Goal: Information Seeking & Learning: Find specific fact

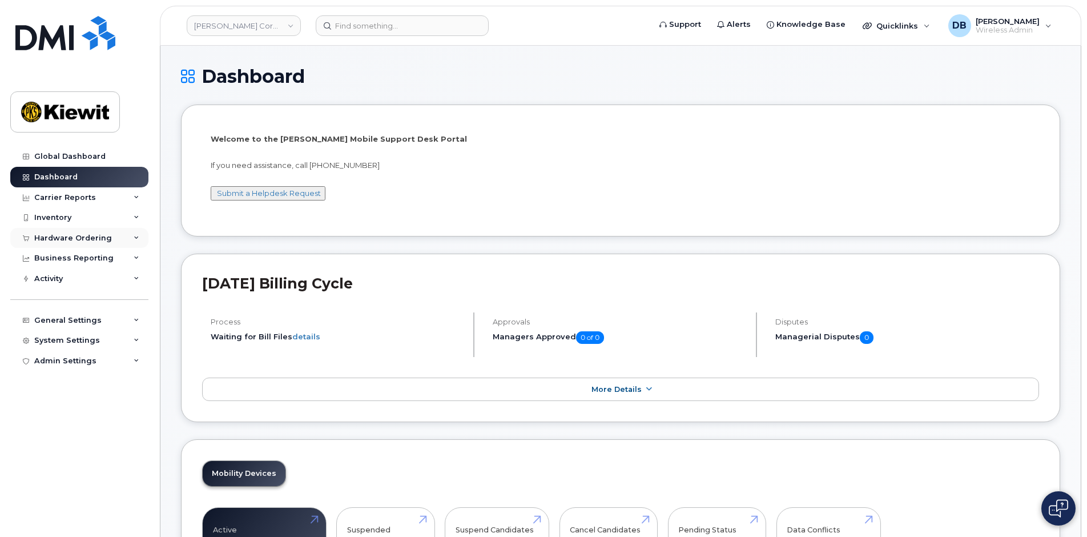
click at [85, 238] on div "Hardware Ordering" at bounding box center [73, 237] width 78 height 9
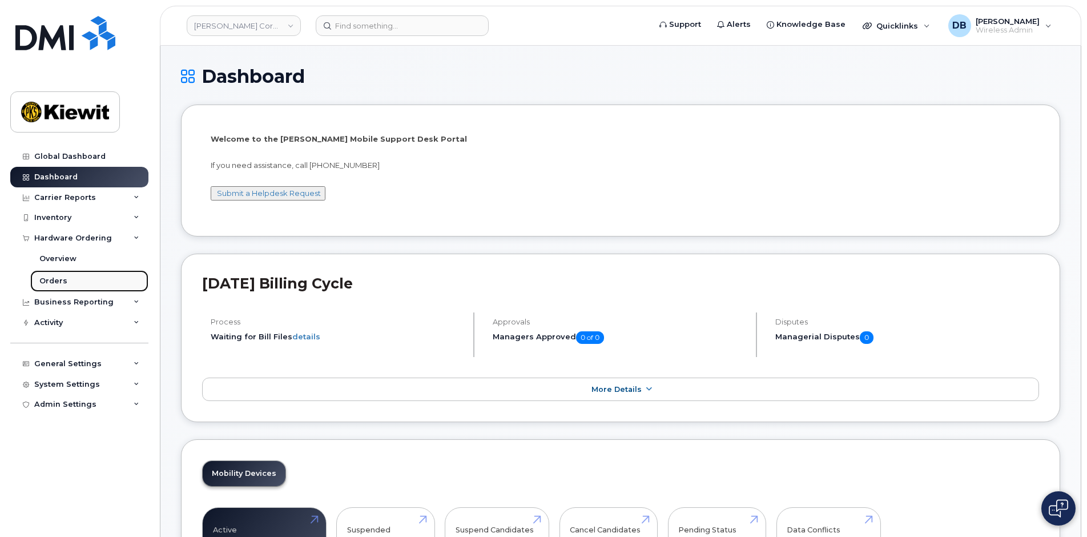
click at [54, 279] on div "Orders" at bounding box center [53, 281] width 28 height 10
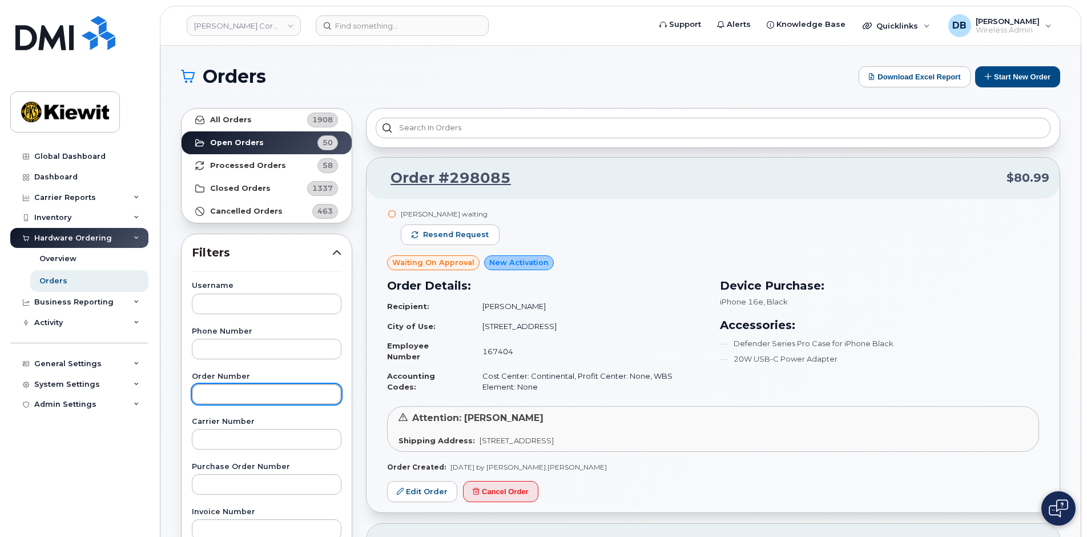
click at [210, 396] on input "text" at bounding box center [267, 394] width 150 height 21
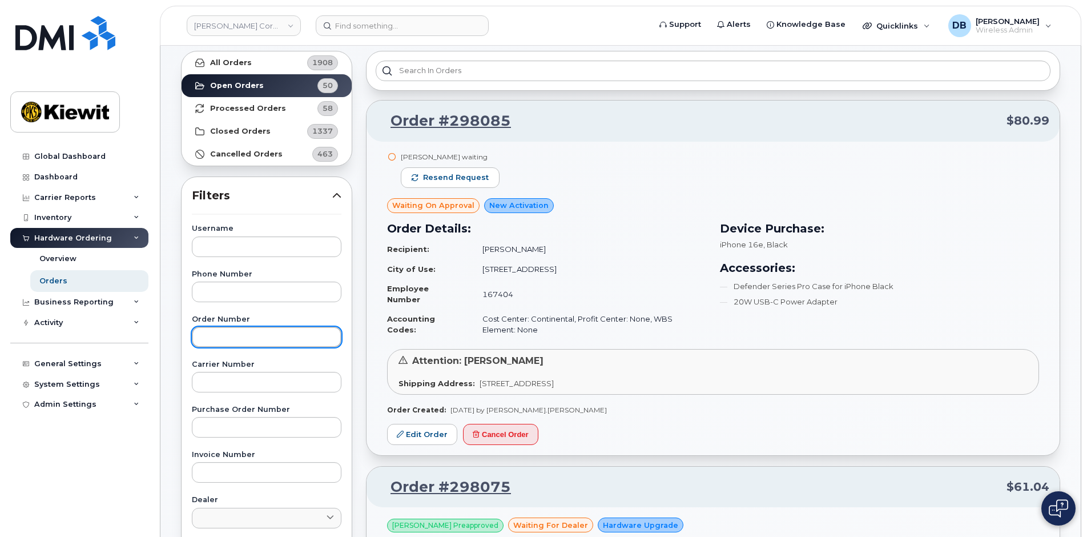
click at [207, 338] on input "text" at bounding box center [267, 337] width 150 height 21
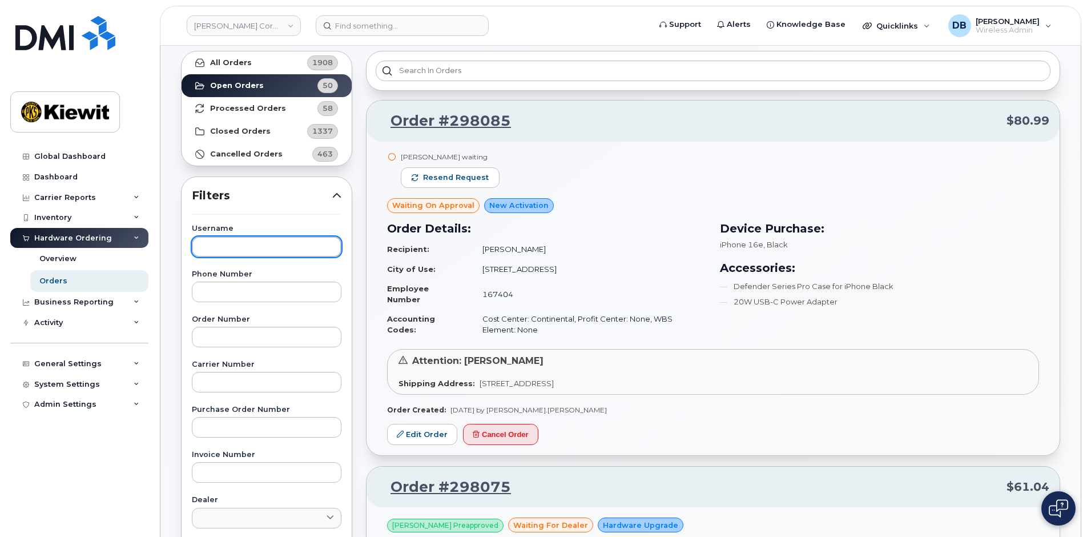
click at [215, 252] on input "text" at bounding box center [267, 246] width 150 height 21
click at [261, 249] on input "text" at bounding box center [267, 246] width 150 height 21
type input "james mcgirl"
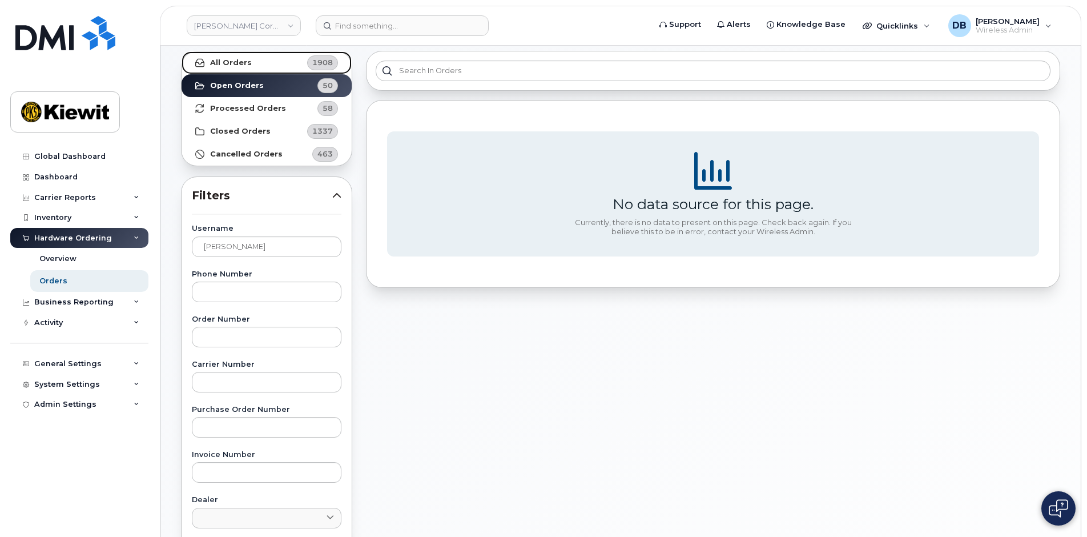
click at [244, 65] on strong "All Orders" at bounding box center [231, 62] width 42 height 9
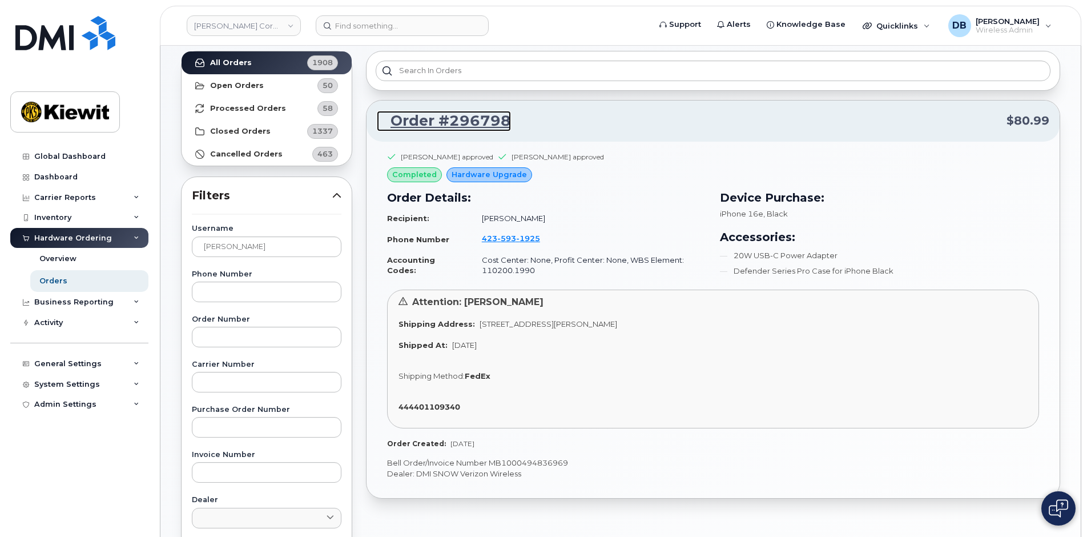
click at [443, 124] on link "Order #296798" at bounding box center [444, 121] width 134 height 21
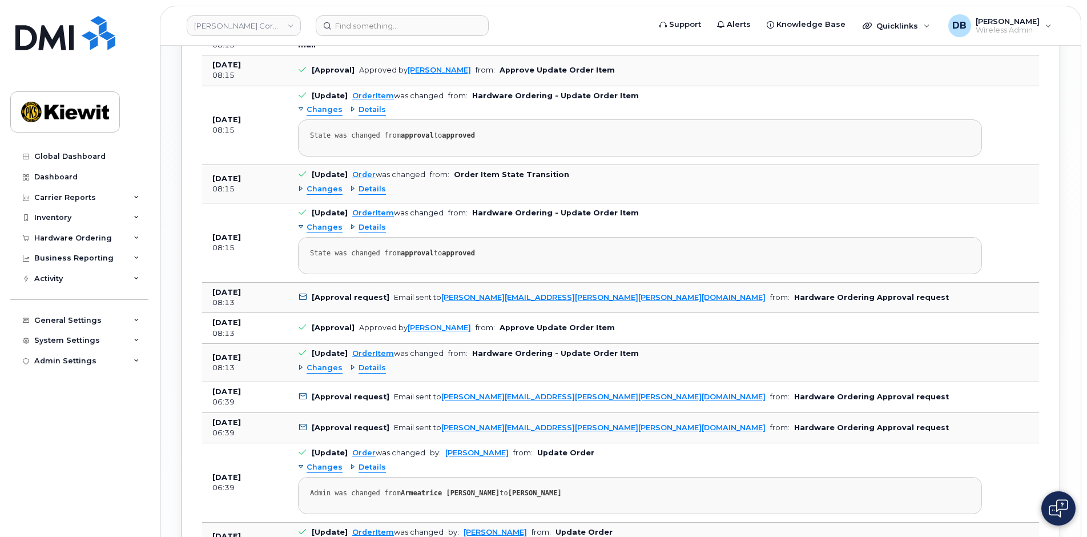
scroll to position [1543, 0]
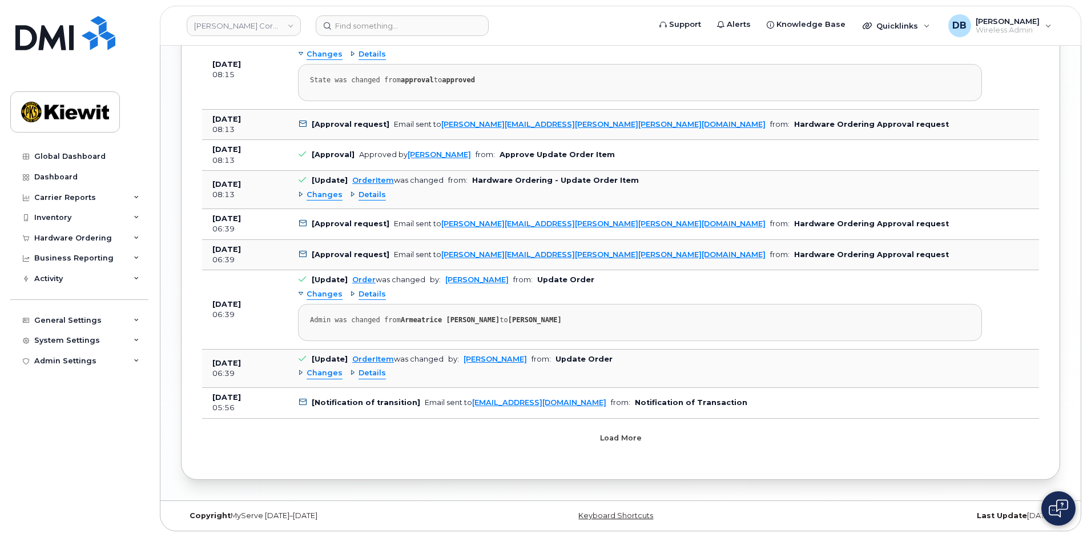
click at [589, 433] on button "Load more" at bounding box center [620, 438] width 343 height 21
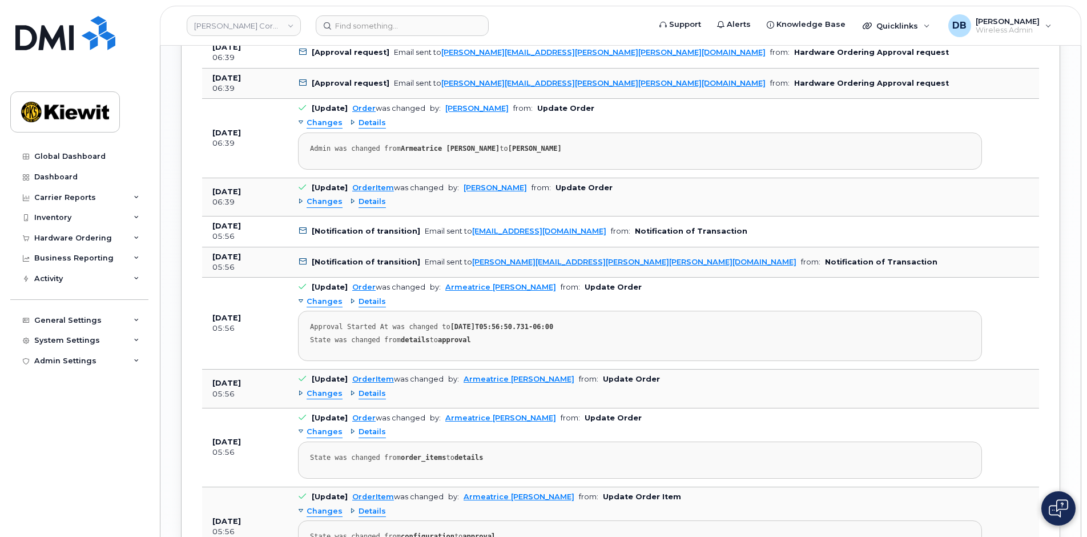
scroll to position [1771, 0]
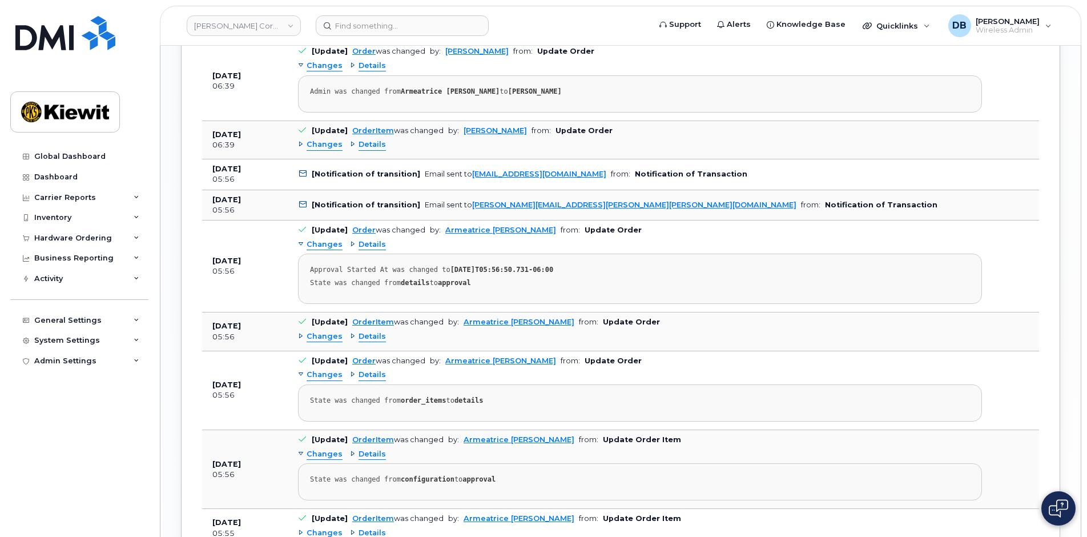
click at [350, 146] on div "Details" at bounding box center [368, 144] width 36 height 11
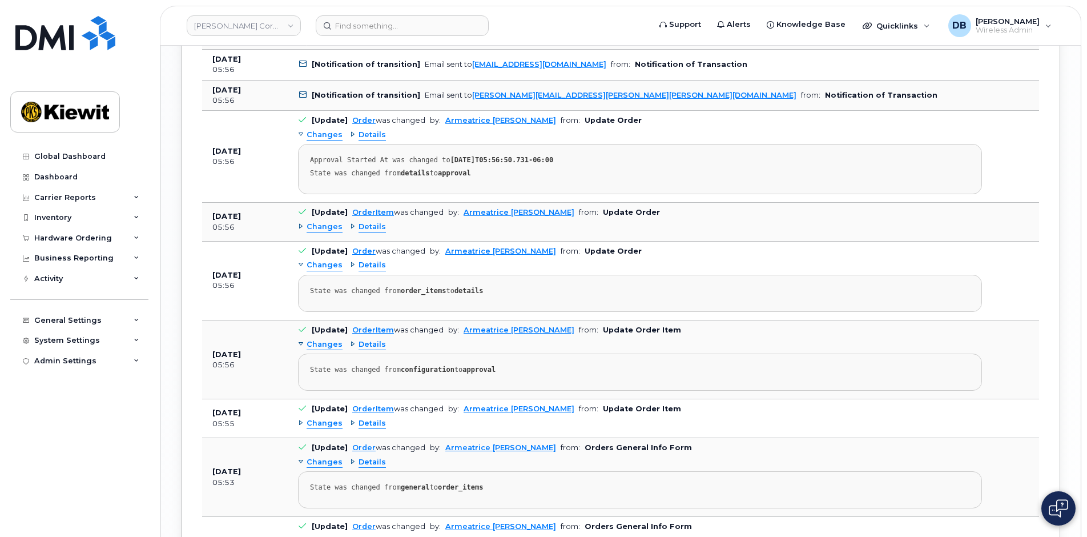
scroll to position [2000, 0]
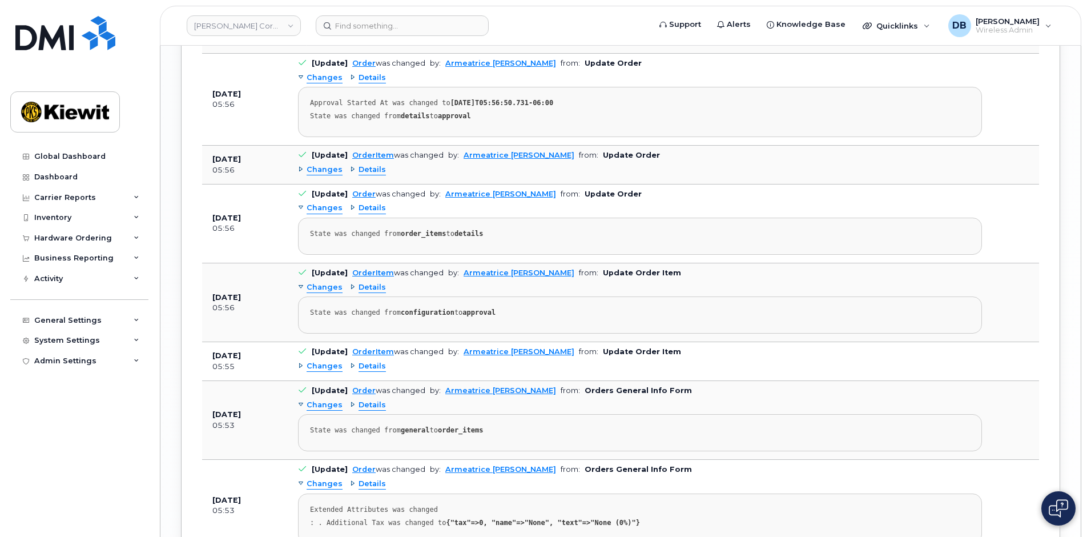
click at [350, 175] on div "Details" at bounding box center [368, 169] width 36 height 11
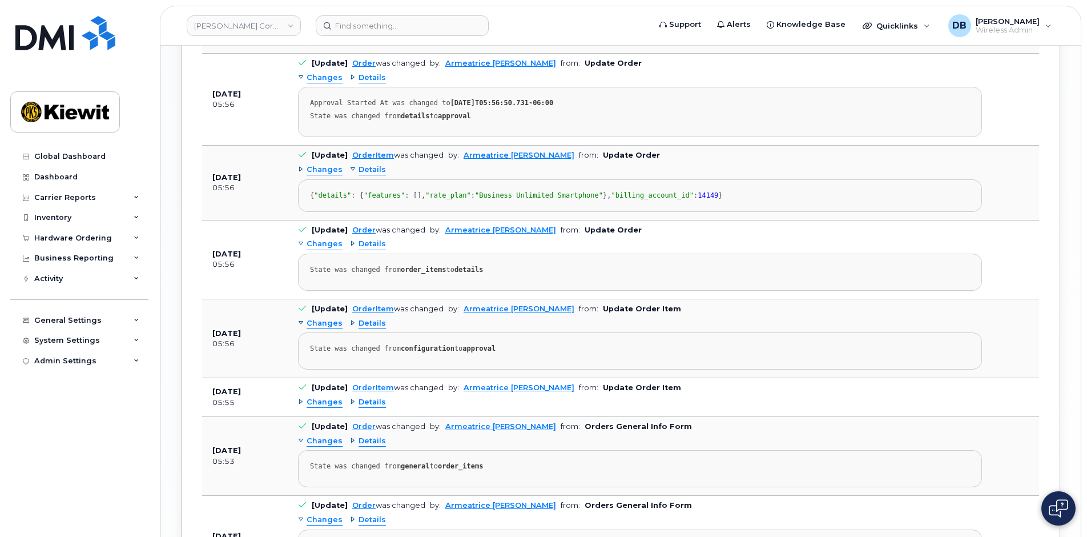
scroll to position [2171, 0]
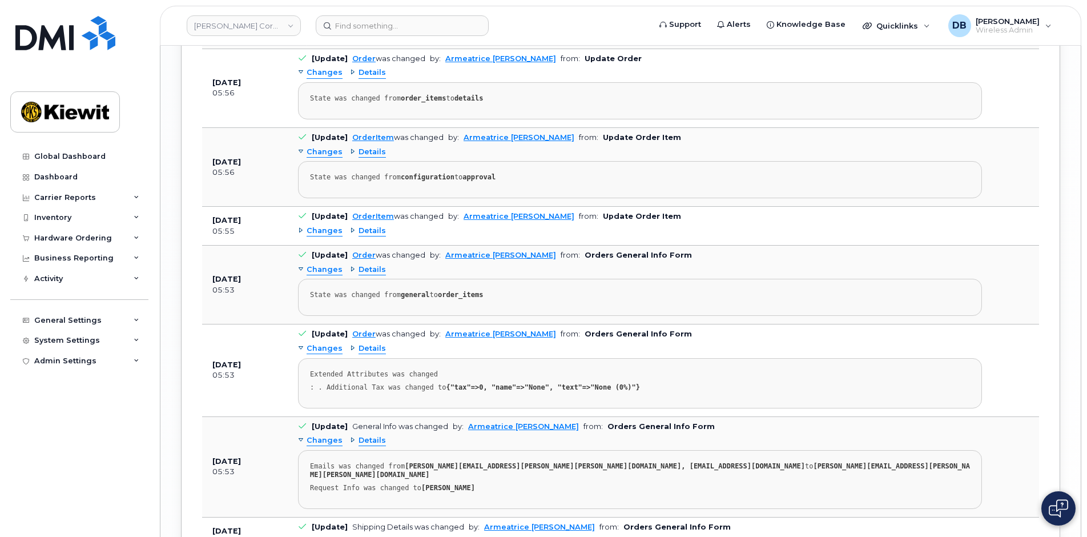
click at [350, 158] on div "Details" at bounding box center [368, 152] width 36 height 11
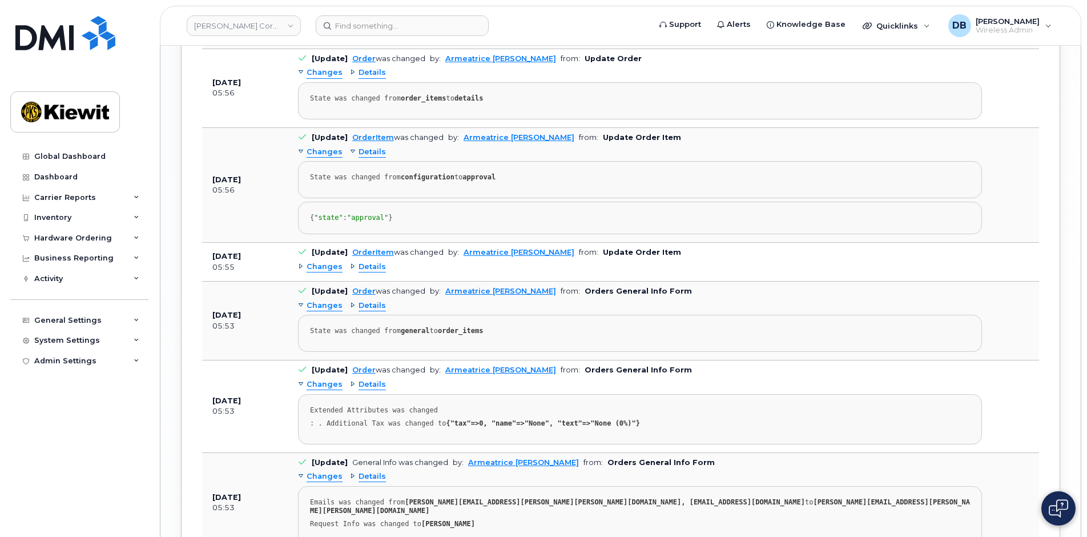
scroll to position [2399, 0]
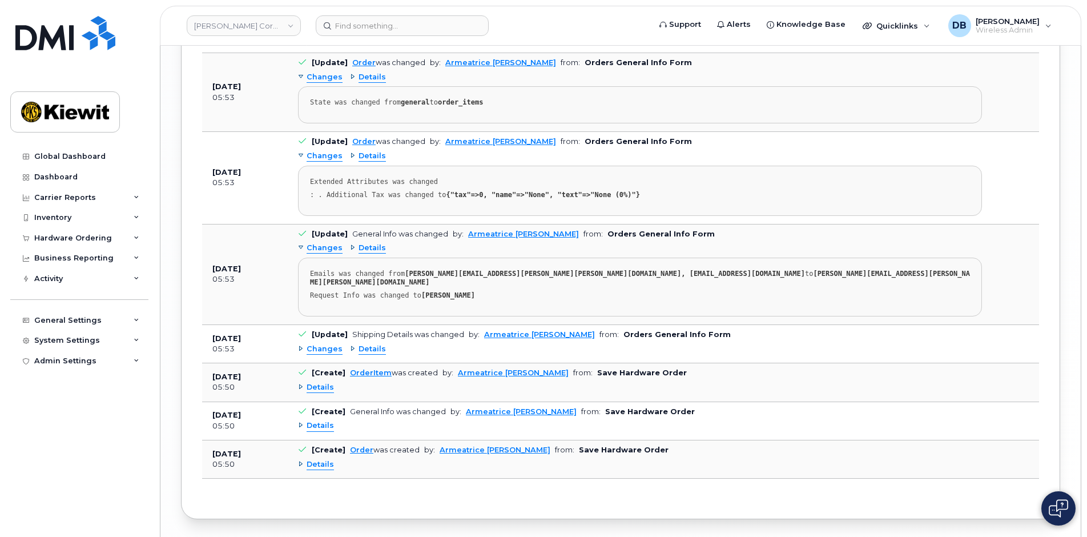
click at [350, 44] on div "Details" at bounding box center [368, 38] width 36 height 11
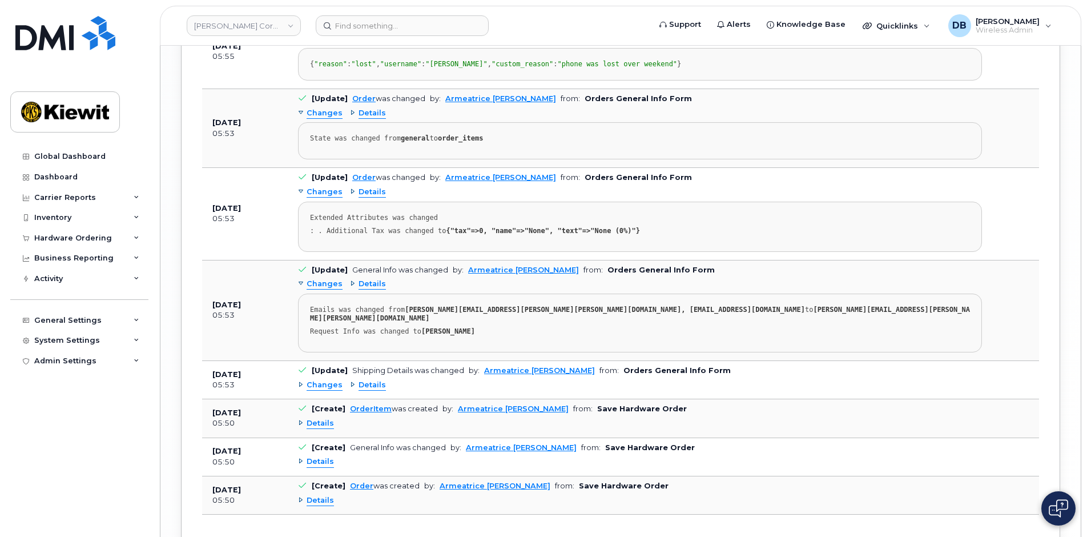
click at [350, 119] on div "Details" at bounding box center [368, 113] width 36 height 11
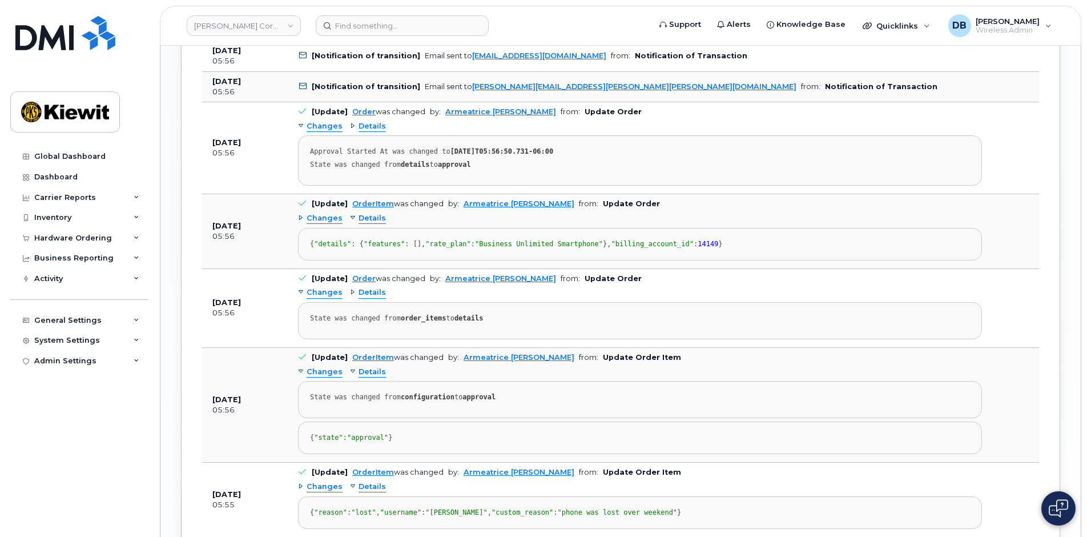
scroll to position [1723, 0]
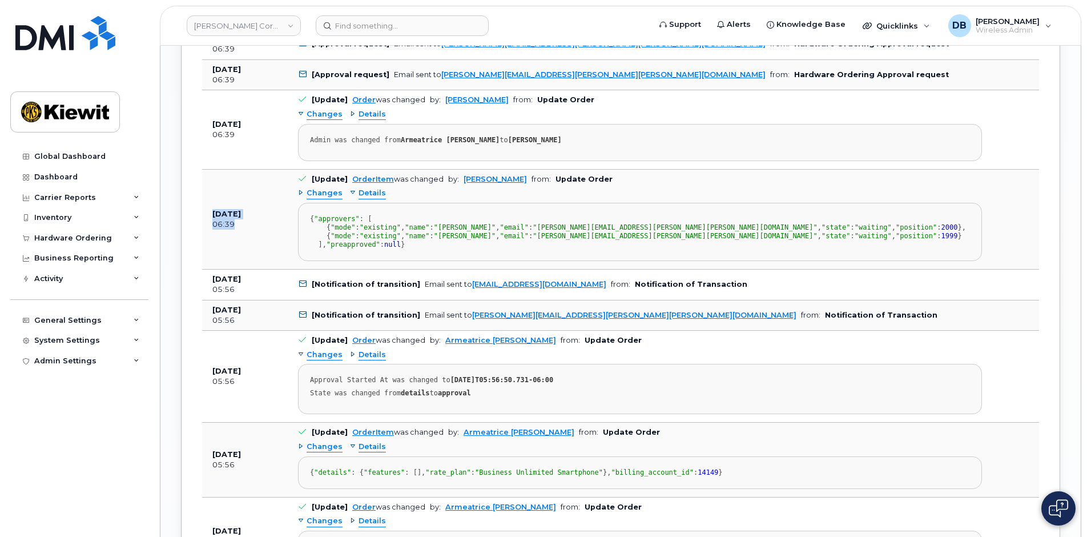
drag, startPoint x: 246, startPoint y: 296, endPoint x: 212, endPoint y: 279, distance: 38.0
click at [212, 269] on td "Aug 04, 2025 06:39" at bounding box center [245, 220] width 86 height 100
click at [440, 249] on div "{ "approvers" : [ { "mode" : "existing" , "name" : "Jennifer Krussel" , "email"…" at bounding box center [640, 232] width 660 height 34
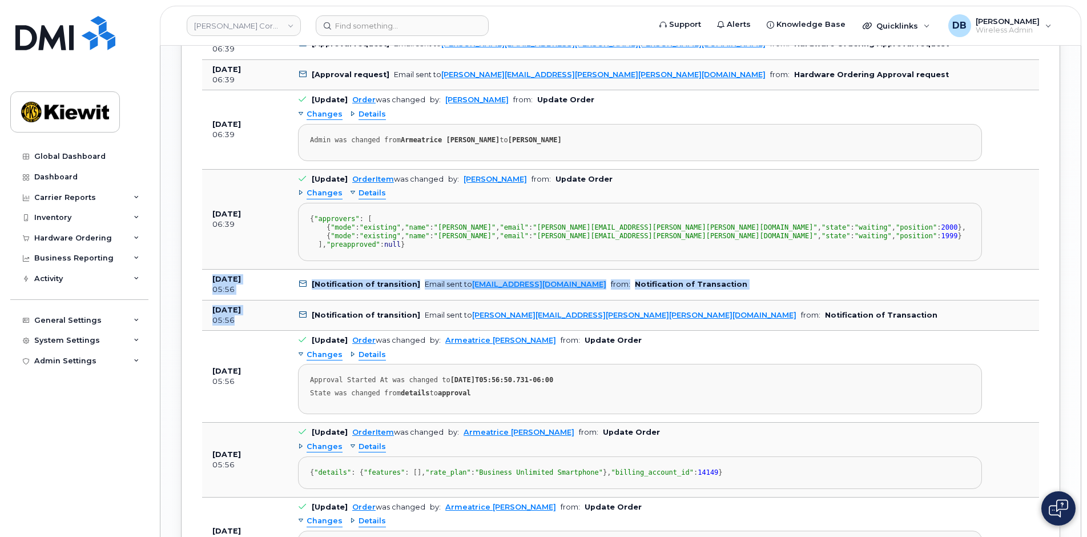
drag, startPoint x: 245, startPoint y: 446, endPoint x: 214, endPoint y: 409, distance: 49.0
click at [214, 409] on tbody "Aug 06, 2025 17:53 [Notification of transition] Email sent to JAMES.MCGIRL@KIEW…" at bounding box center [620, 254] width 837 height 1946
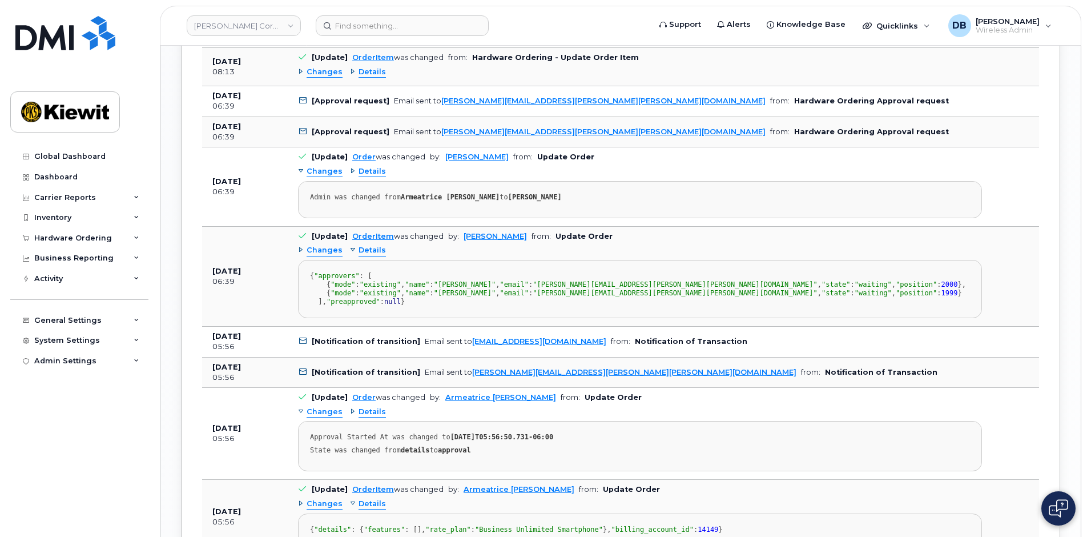
click at [727, 306] on div "{ "approvers" : [ { "mode" : "existing" , "name" : "Jennifer Krussel" , "email"…" at bounding box center [640, 289] width 660 height 34
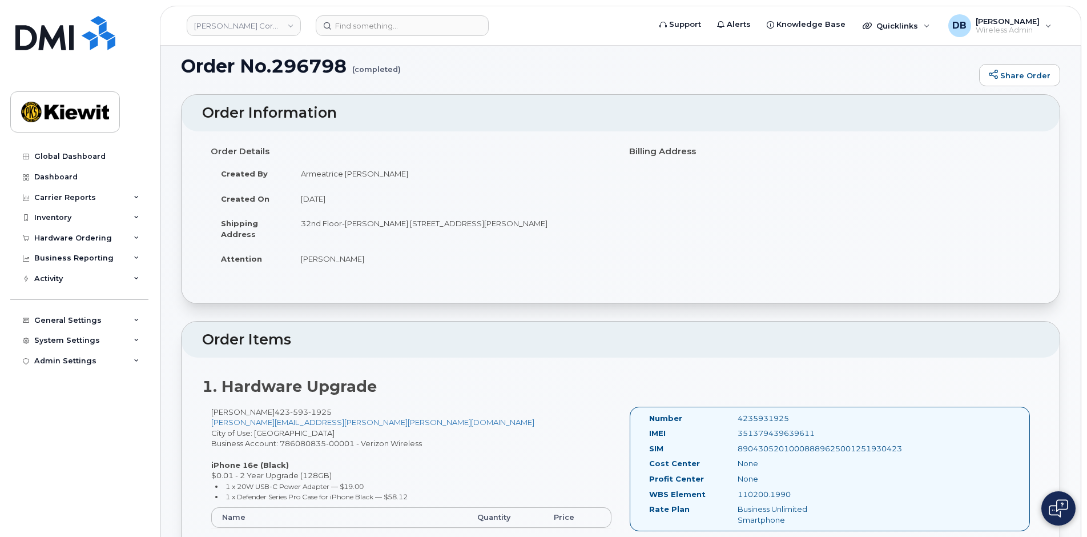
scroll to position [0, 0]
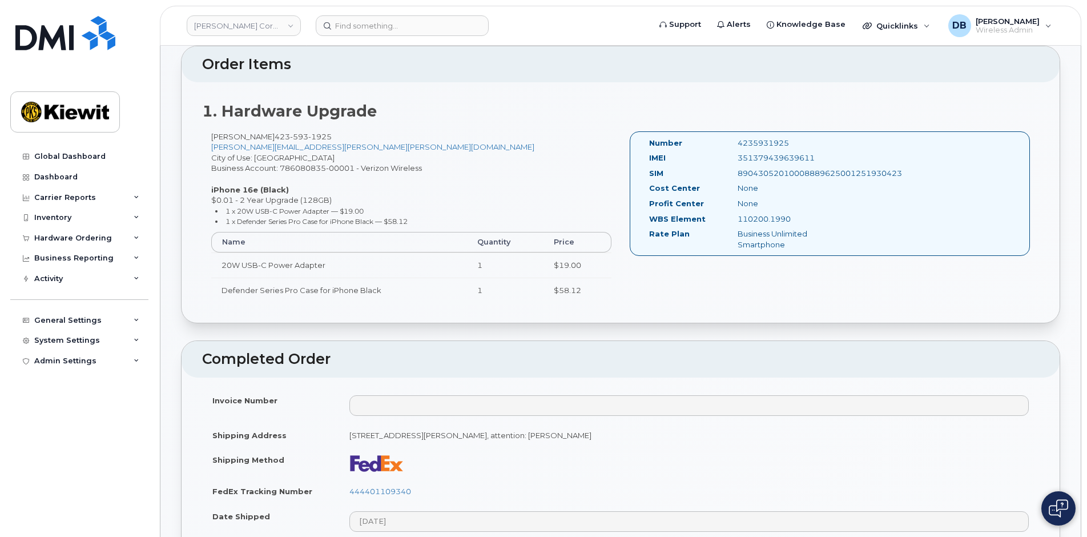
scroll to position [228, 0]
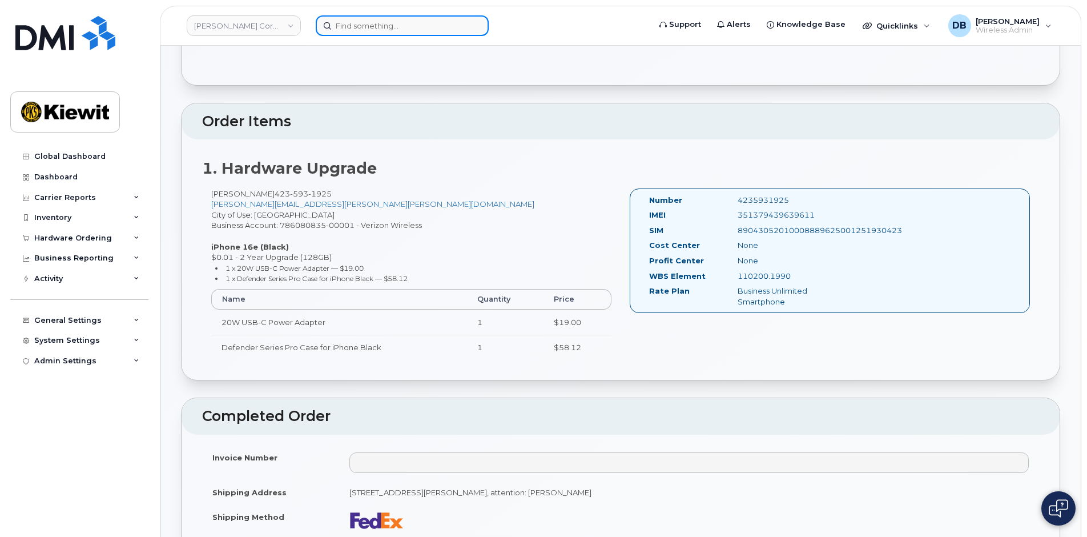
click at [360, 28] on input at bounding box center [402, 25] width 173 height 21
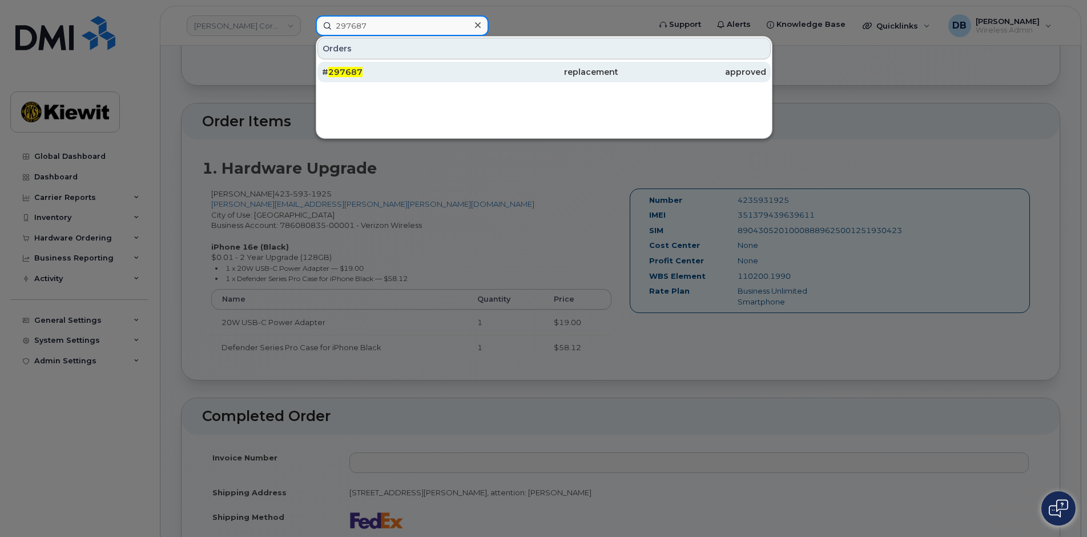
type input "297687"
click at [336, 71] on span "297687" at bounding box center [345, 72] width 34 height 10
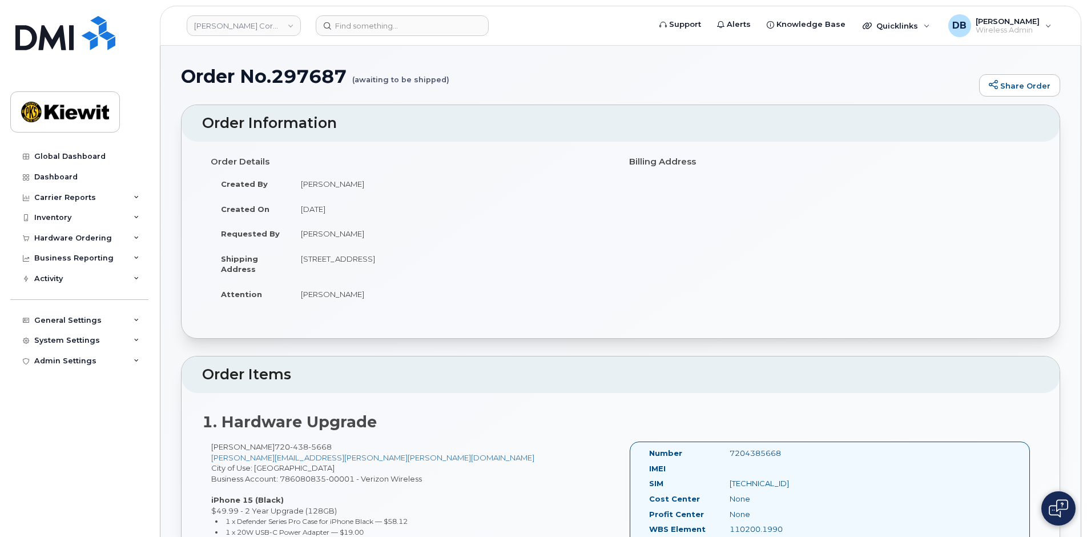
scroll to position [114, 0]
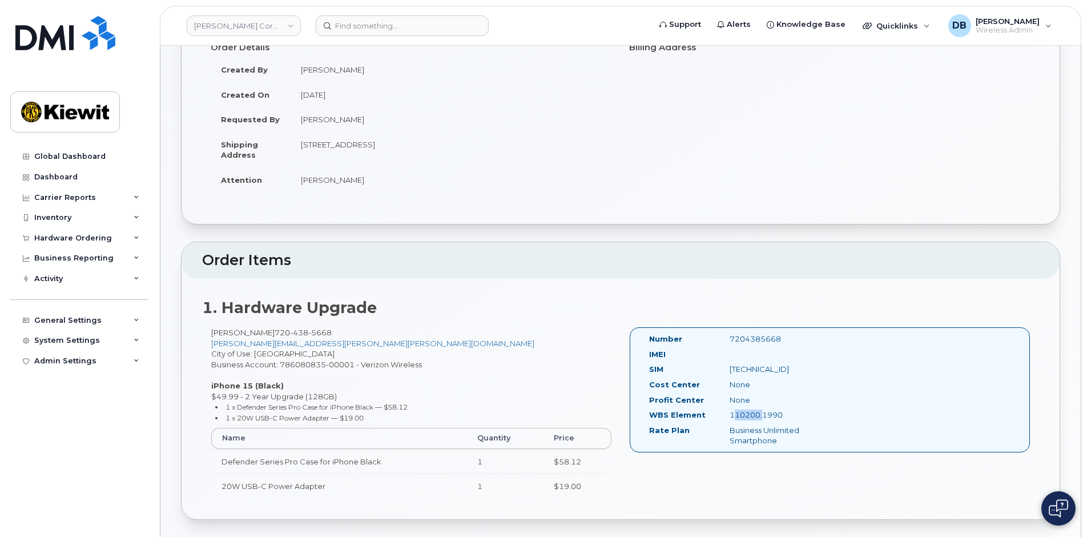
drag, startPoint x: 731, startPoint y: 415, endPoint x: 760, endPoint y: 414, distance: 29.7
click at [760, 414] on div "110200.1990" at bounding box center [777, 414] width 113 height 11
drag, startPoint x: 789, startPoint y: 411, endPoint x: 726, endPoint y: 417, distance: 63.1
click at [726, 417] on div "110200.1990" at bounding box center [777, 414] width 113 height 11
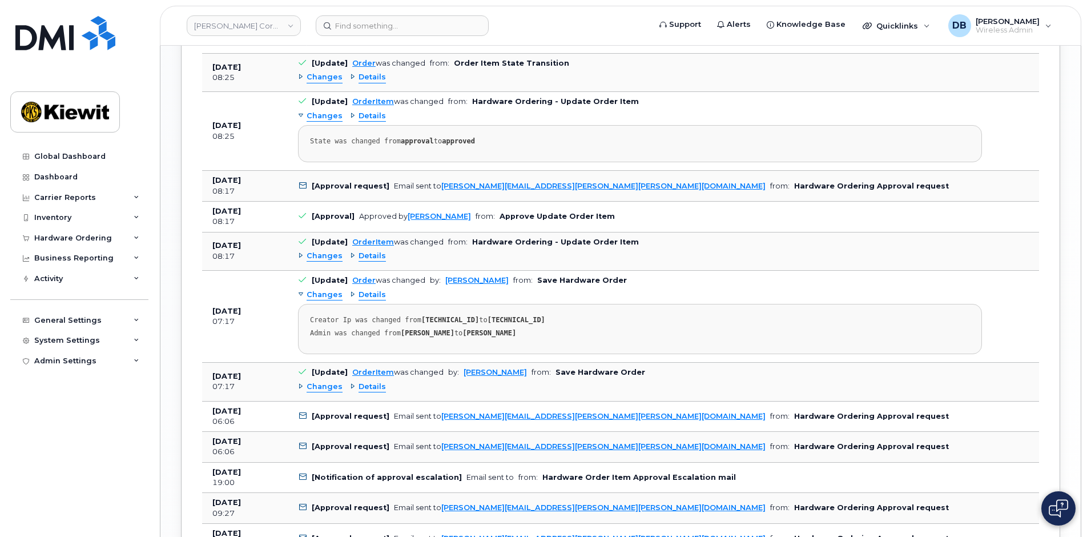
scroll to position [1277, 0]
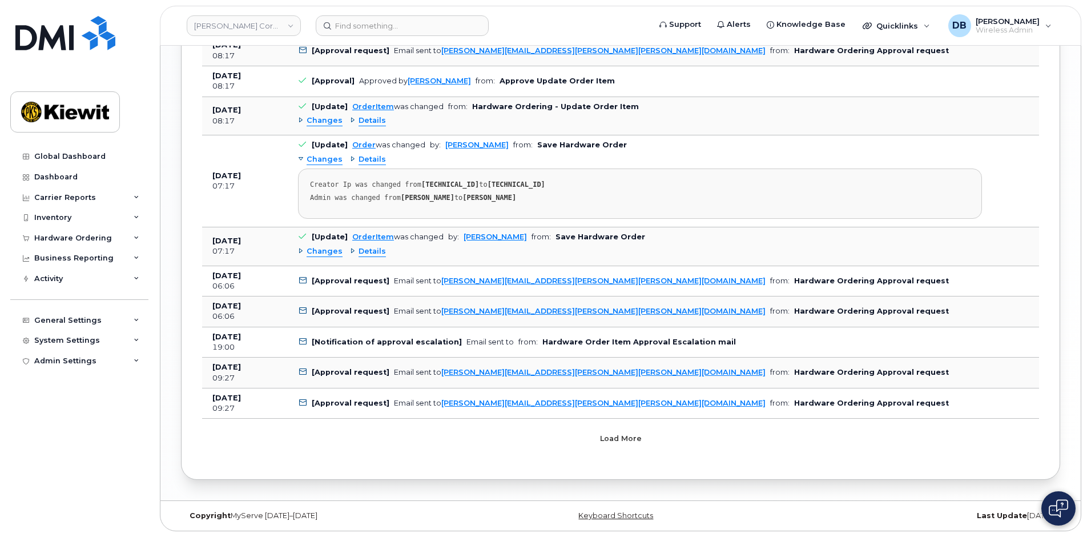
click at [569, 433] on button "Load more" at bounding box center [620, 438] width 343 height 21
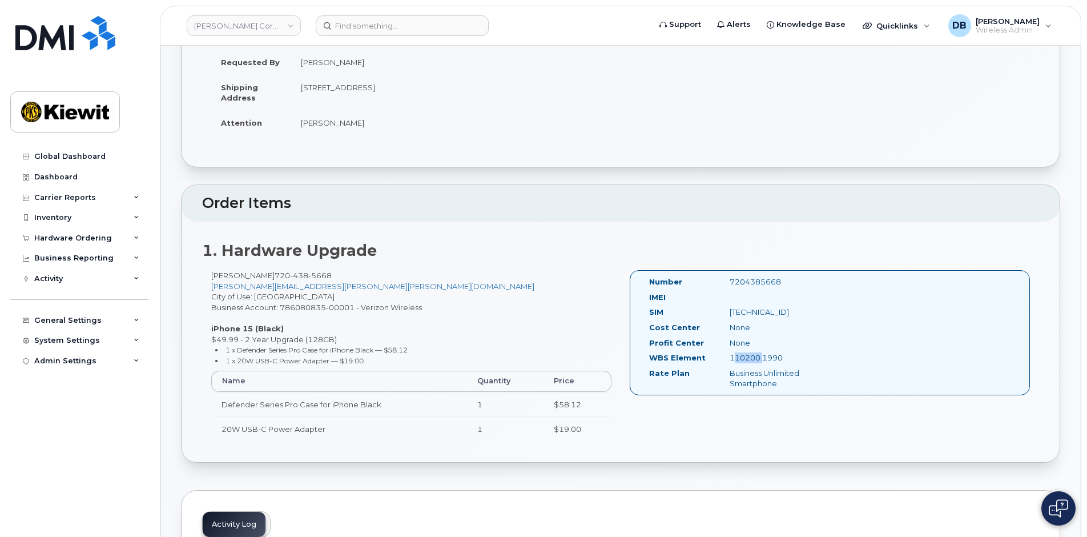
scroll to position [228, 0]
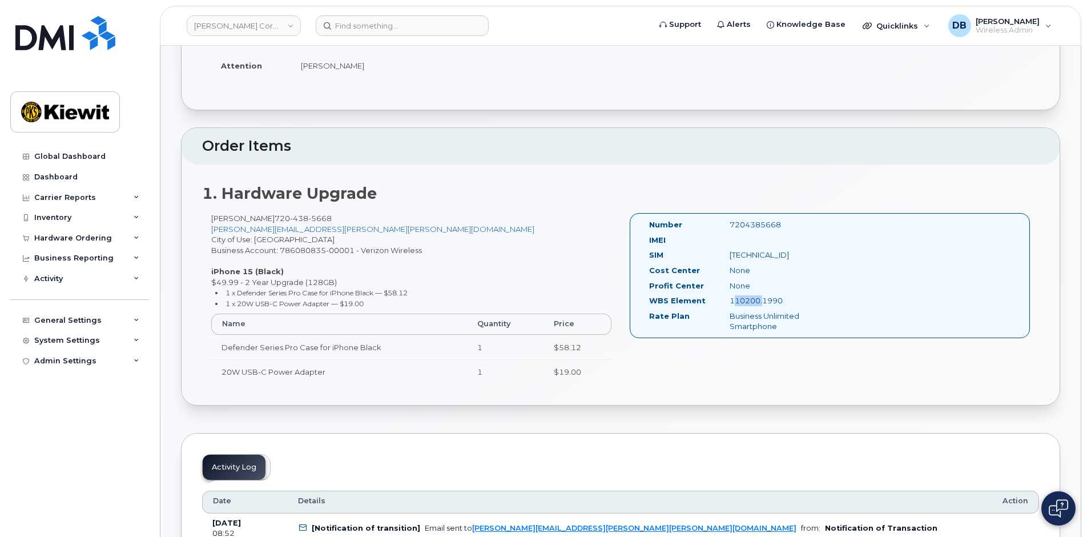
copy div "110200.1990"
drag, startPoint x: 58, startPoint y: 219, endPoint x: 138, endPoint y: 217, distance: 79.9
click at [138, 217] on icon at bounding box center [137, 218] width 6 height 6
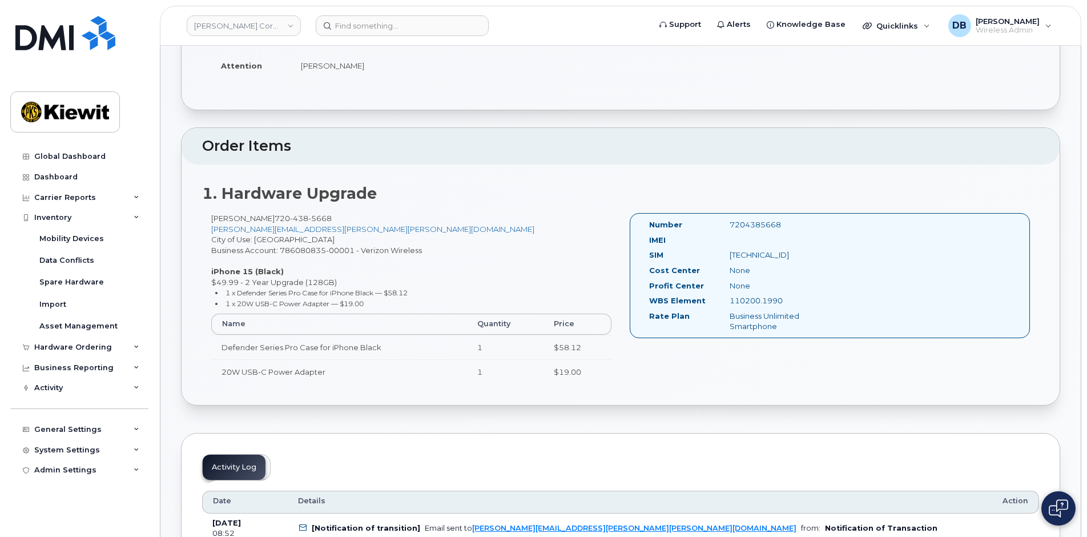
click at [531, 171] on div "1. Hardware Upgrade Thomas Mousel 720 438 5668 THOMAS.MOUSEL@KIEWIT.COM City of…" at bounding box center [621, 284] width 878 height 240
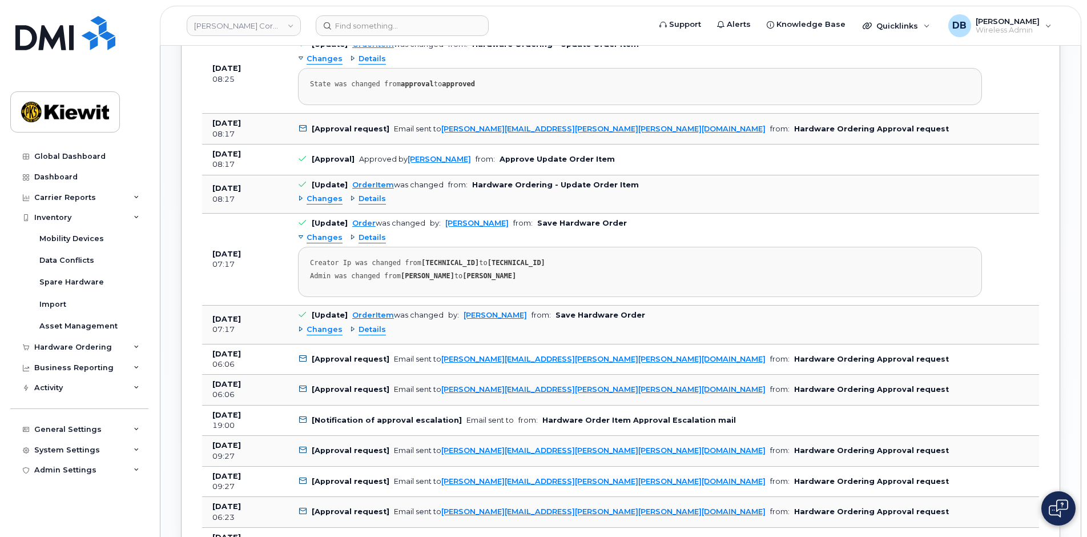
scroll to position [1142, 0]
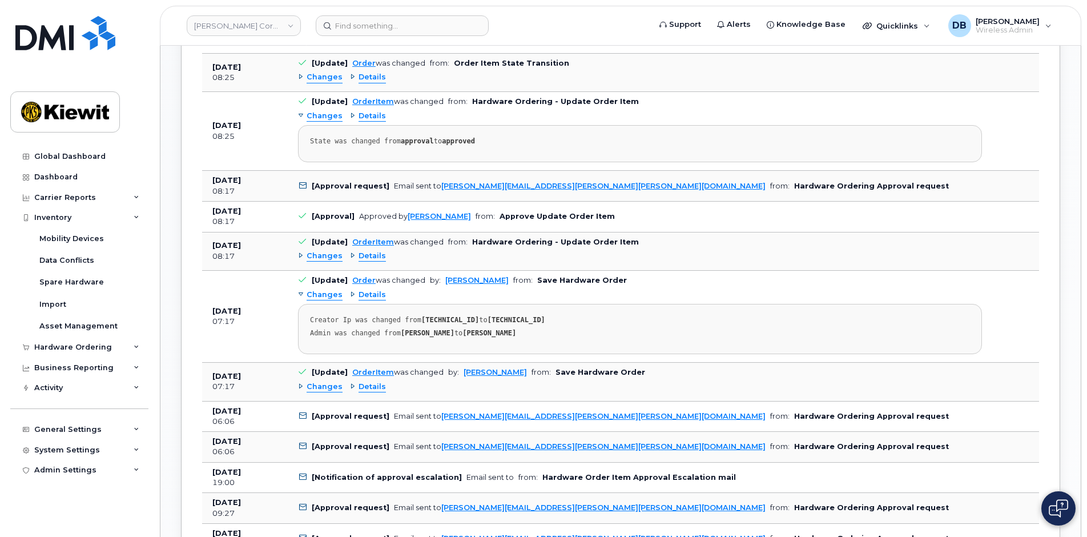
click at [361, 256] on span "Details" at bounding box center [372, 256] width 27 height 11
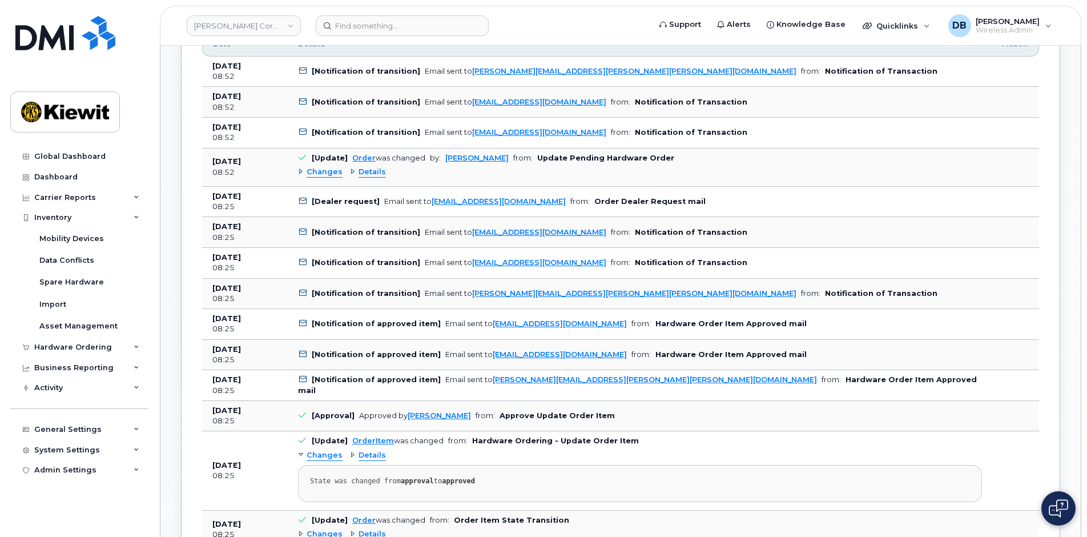
scroll to position [628, 0]
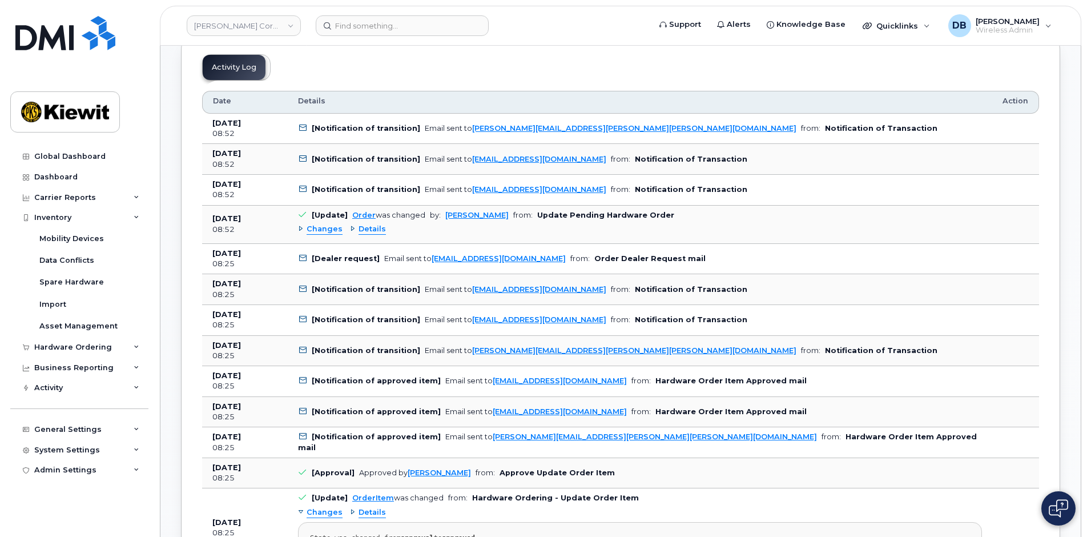
click at [594, 43] on header "Kiewit Corporation Support Alerts Knowledge Base Quicklinks Suspend / Cancel De…" at bounding box center [620, 26] width 921 height 40
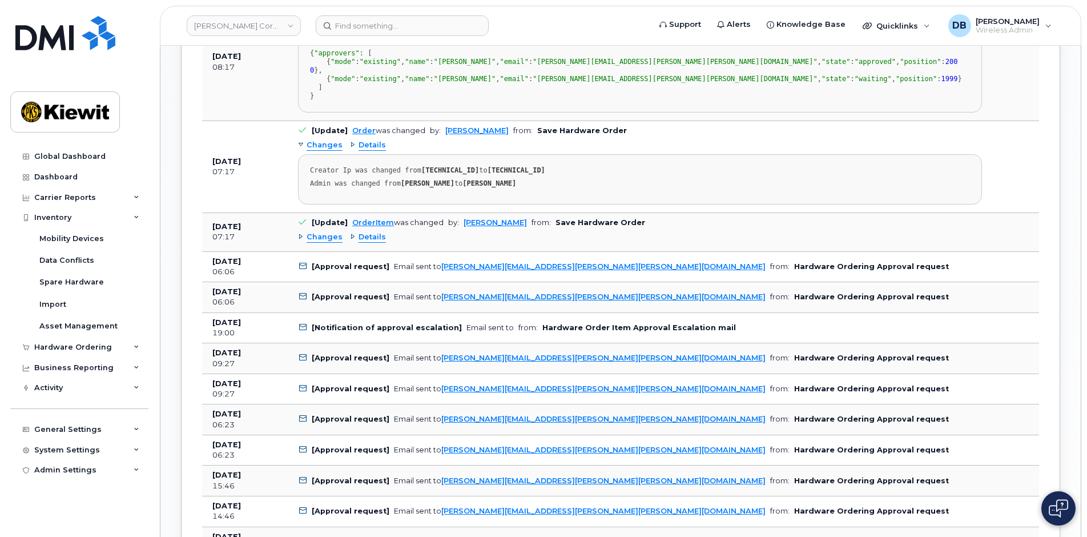
scroll to position [1656, 0]
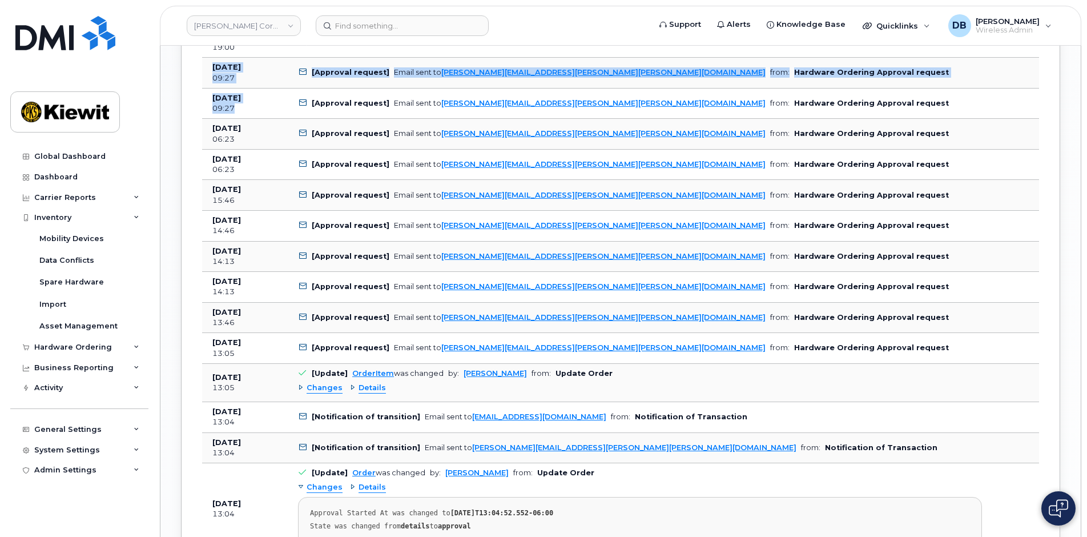
drag, startPoint x: 242, startPoint y: 212, endPoint x: 206, endPoint y: 171, distance: 55.0
click at [206, 171] on tbody "Aug 12, 2025 08:52 [Notification of transition] Email sent to THOMAS.MOUSEL@KIE…" at bounding box center [620, 140] width 837 height 2108
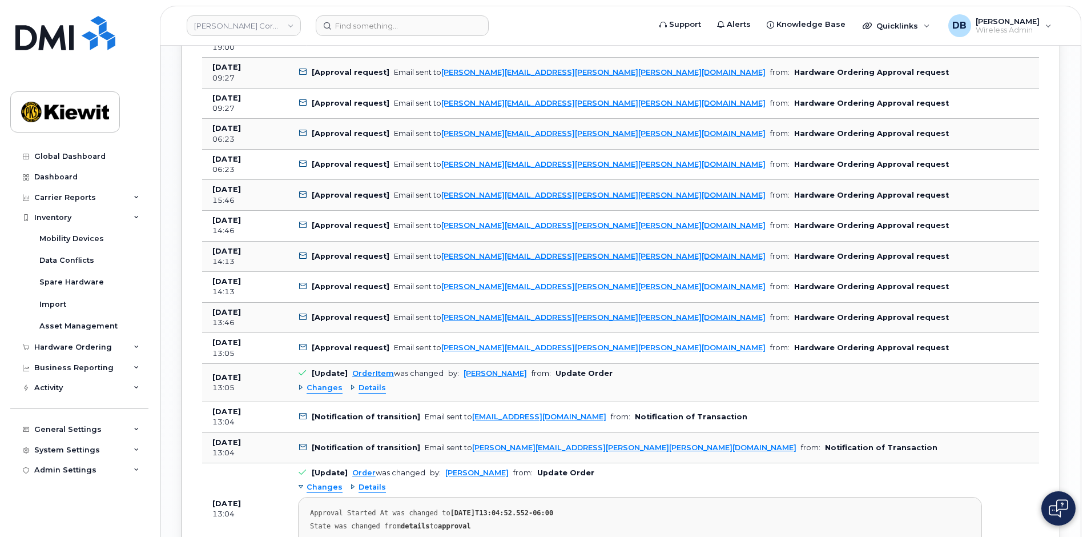
click at [822, 119] on td "[Approval request] Email sent to JAMIE.KRUSSEL@KIEWIT.COM from: Hardware Orderi…" at bounding box center [640, 103] width 704 height 31
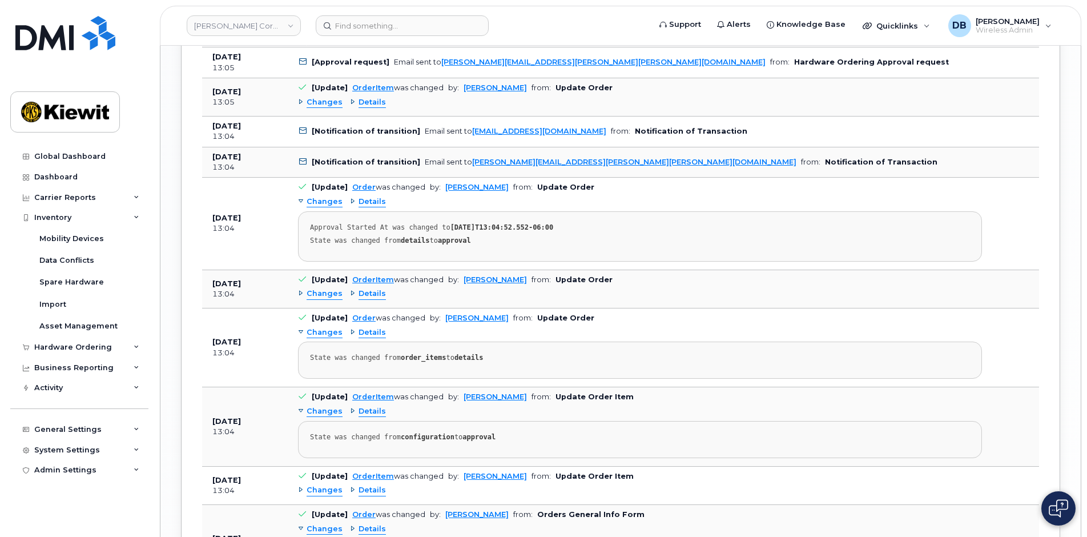
scroll to position [1770, 0]
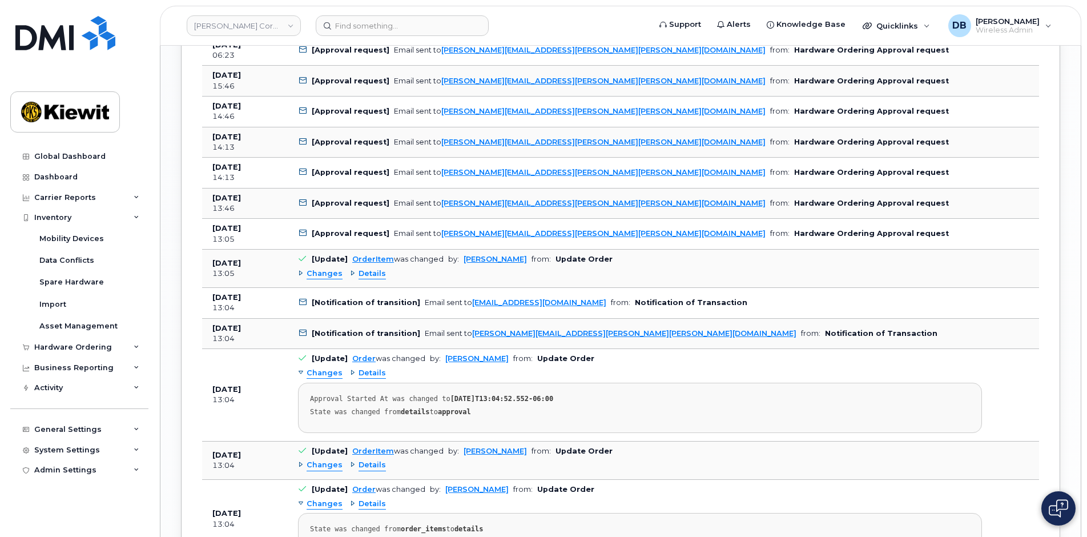
click at [372, 279] on span "Details" at bounding box center [372, 273] width 27 height 11
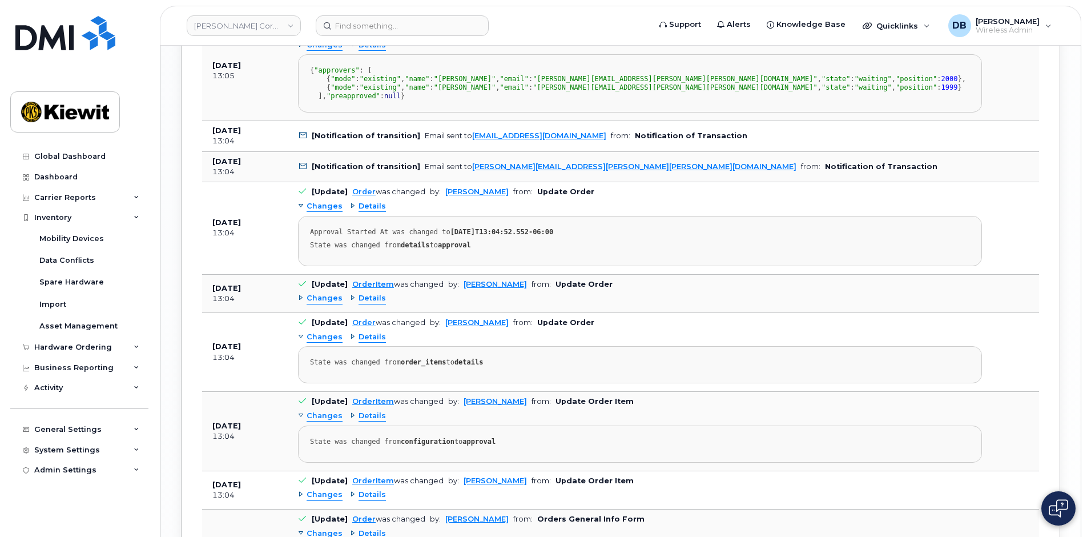
scroll to position [2169, 0]
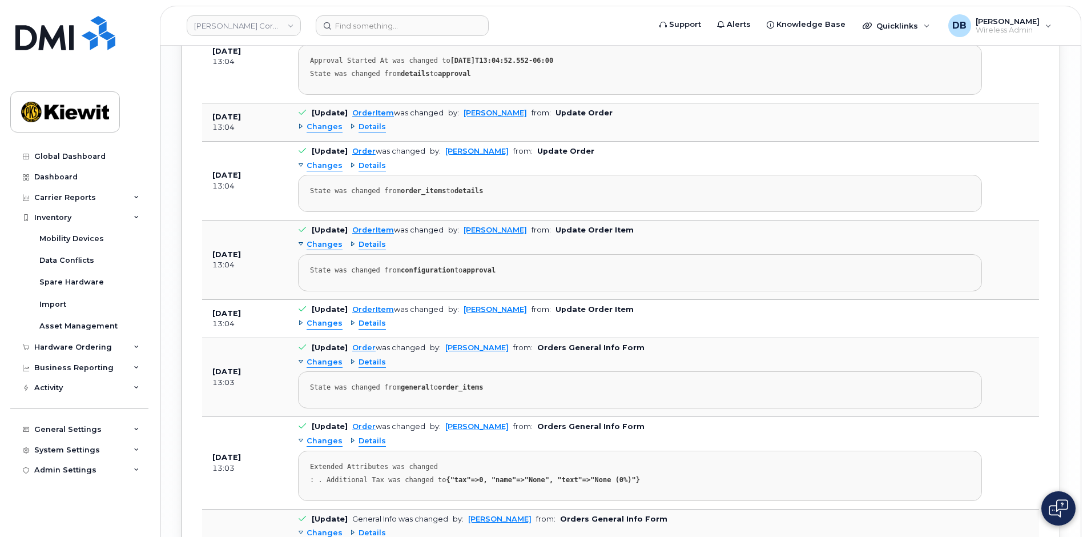
click at [367, 132] on span "Details" at bounding box center [372, 127] width 27 height 11
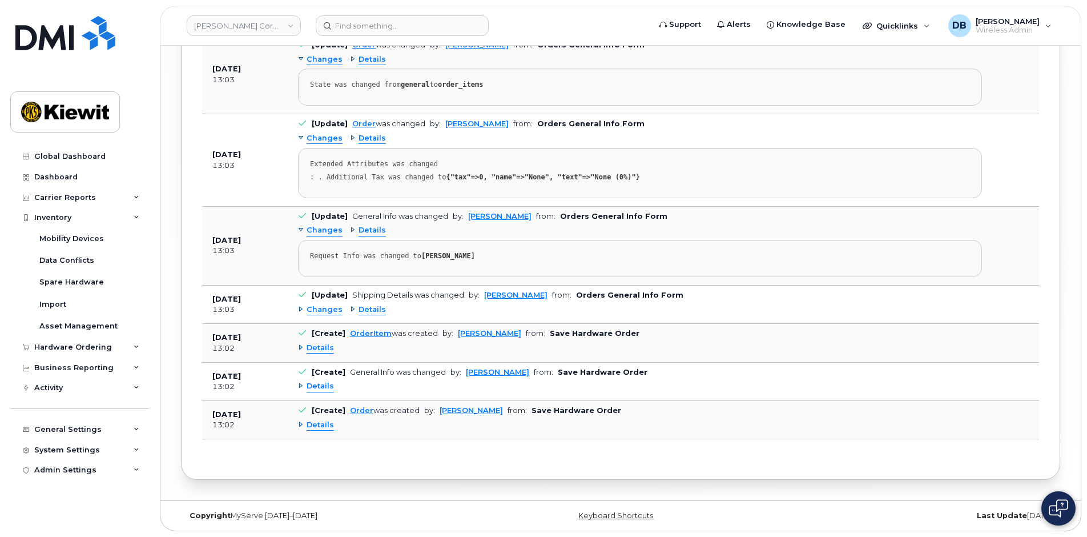
scroll to position [2790, 0]
click at [301, 347] on div "Details" at bounding box center [316, 348] width 36 height 11
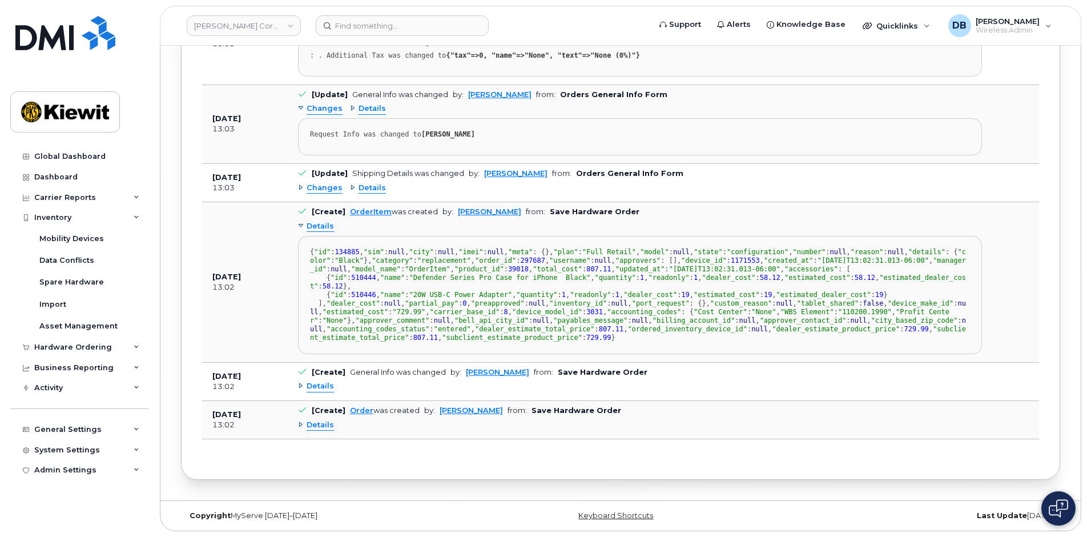
scroll to position [3133, 0]
click at [303, 388] on div "Details" at bounding box center [316, 386] width 36 height 11
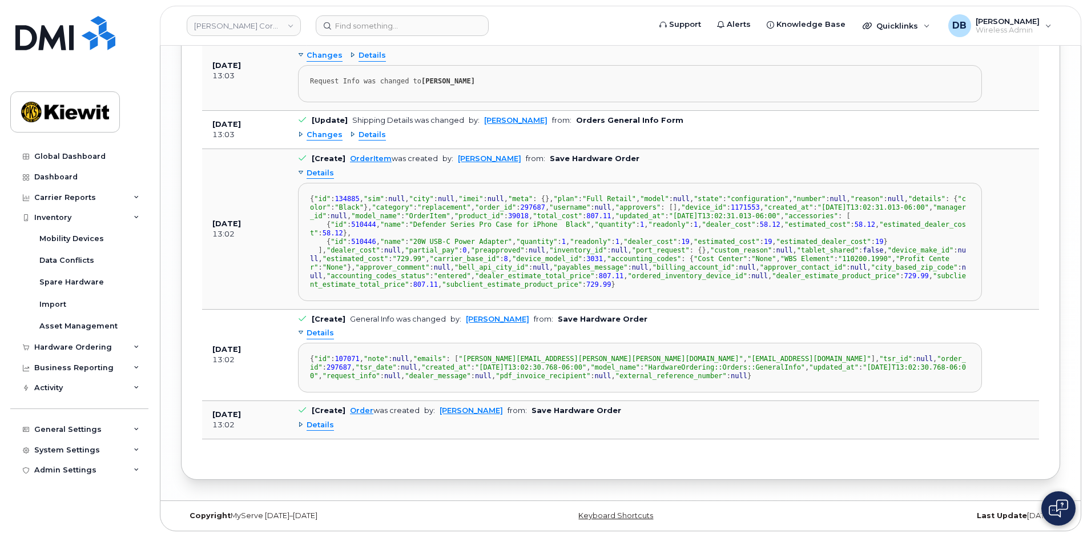
scroll to position [2848, 0]
click at [350, 140] on div "Details" at bounding box center [368, 135] width 36 height 11
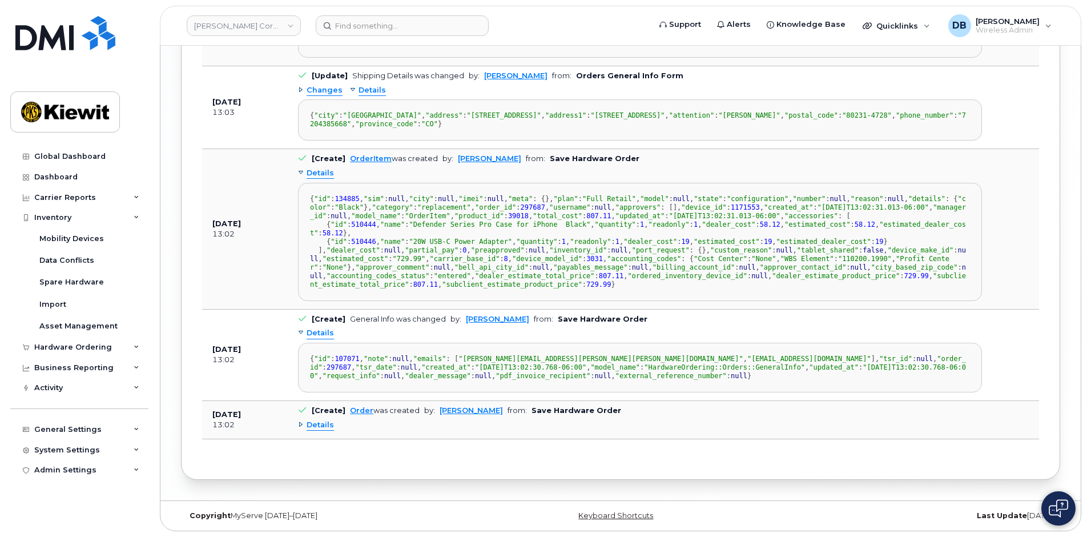
scroll to position [2619, 0]
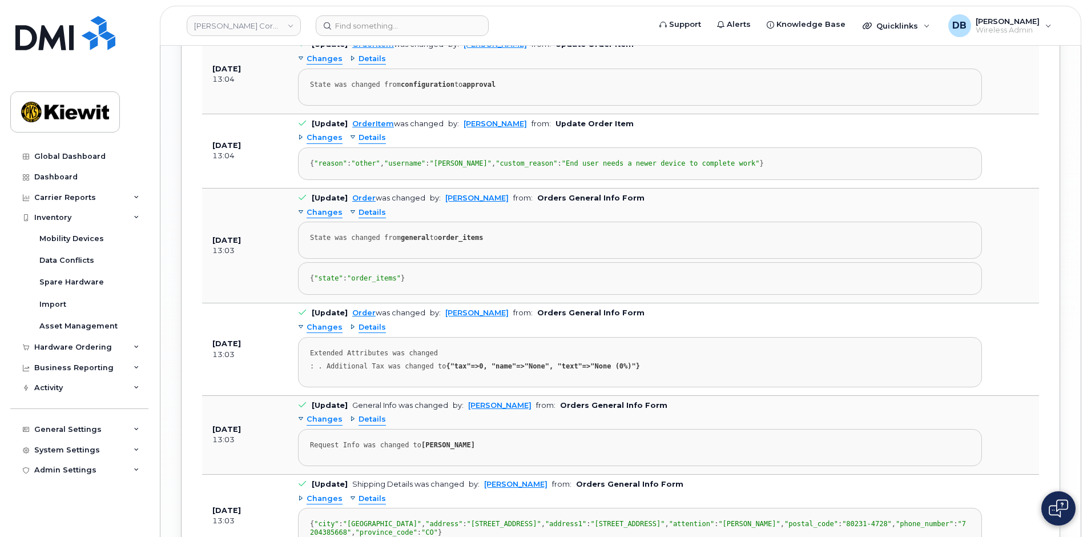
scroll to position [2334, 0]
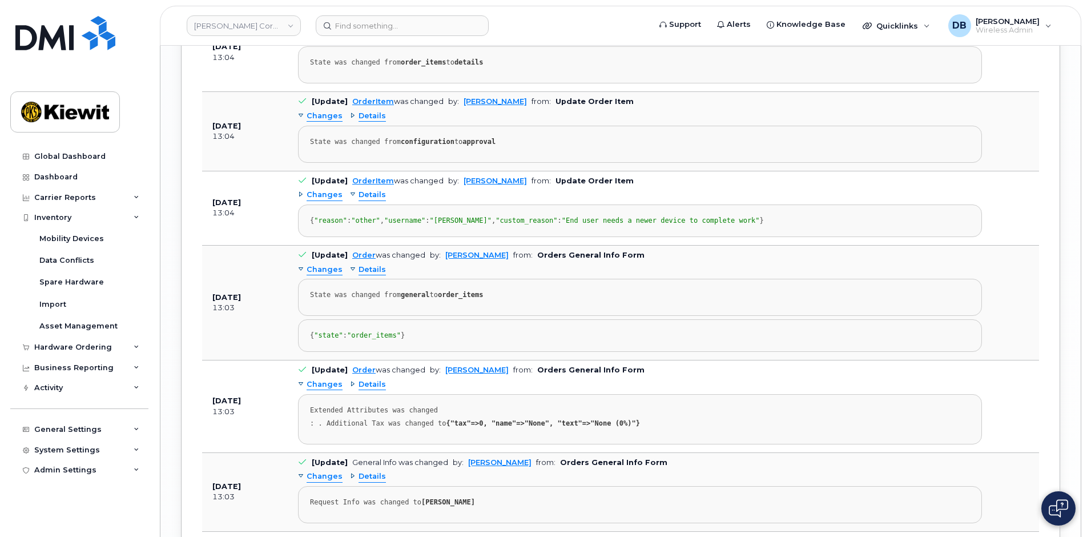
click at [371, 43] on span "Details" at bounding box center [372, 37] width 27 height 11
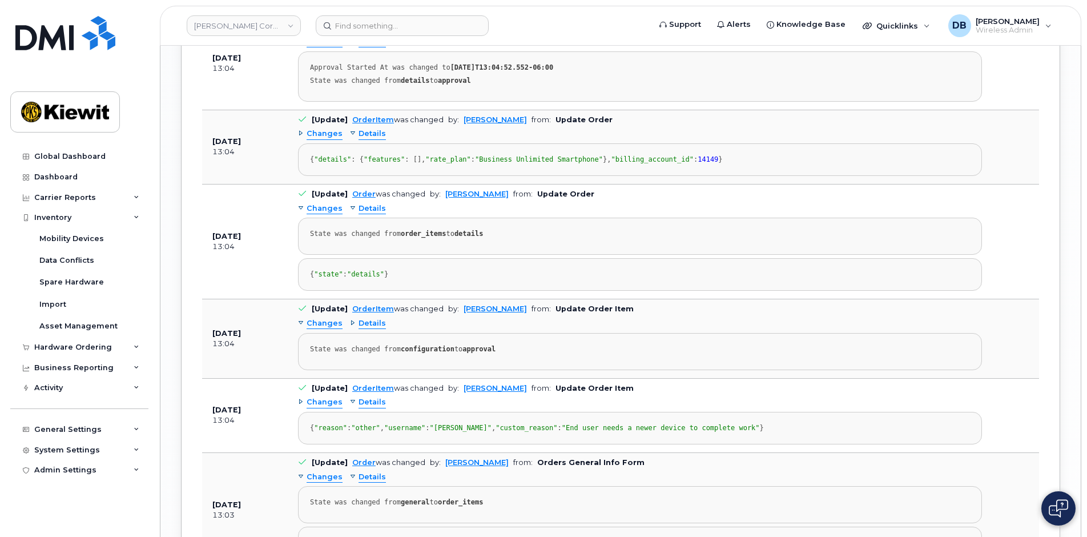
scroll to position [2220, 0]
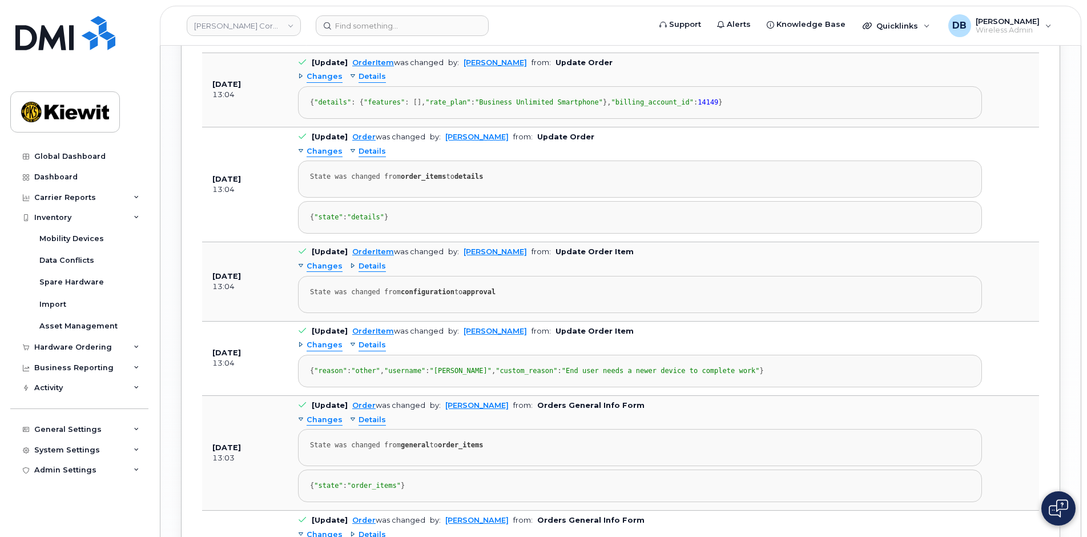
click at [148, 12] on div "Global Dashboard Dashboard Carrier Reports Monthly Billing Data Daily Data Pool…" at bounding box center [77, 268] width 155 height 537
drag, startPoint x: 61, startPoint y: 244, endPoint x: 4, endPoint y: 247, distance: 57.2
click at [61, 244] on div "Mobility Devices" at bounding box center [71, 238] width 65 height 10
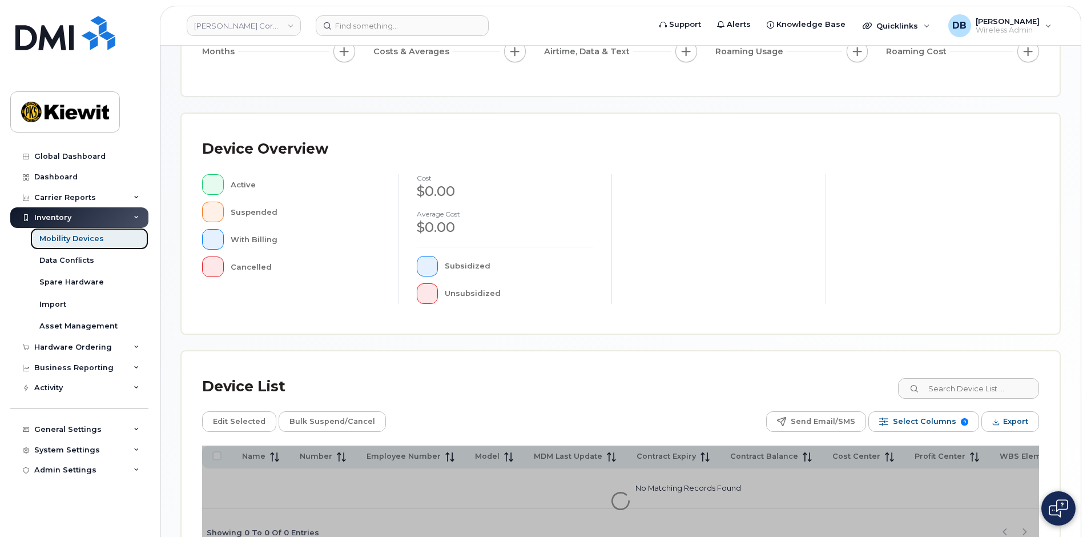
scroll to position [252, 0]
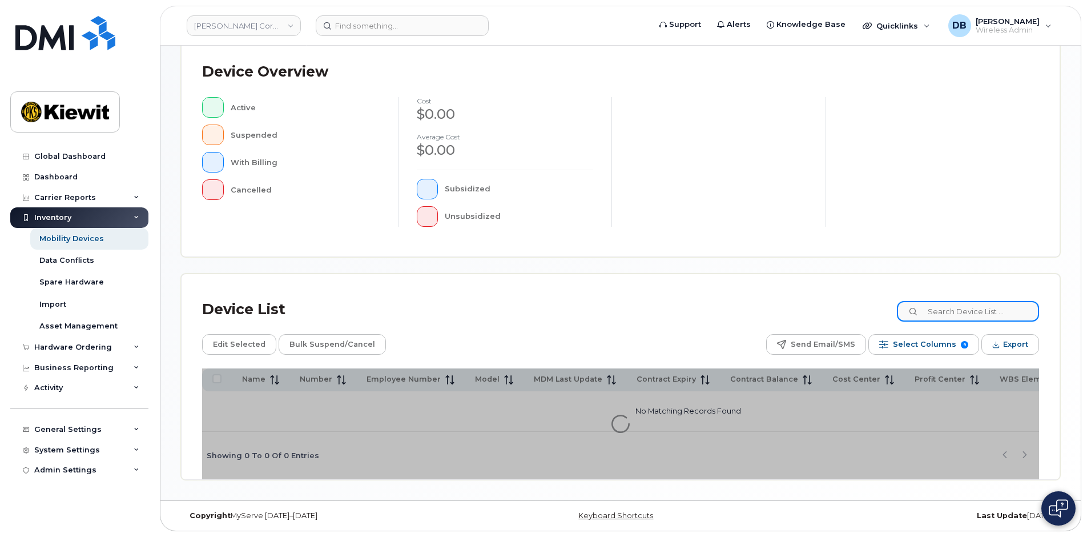
click at [963, 314] on input at bounding box center [968, 311] width 142 height 21
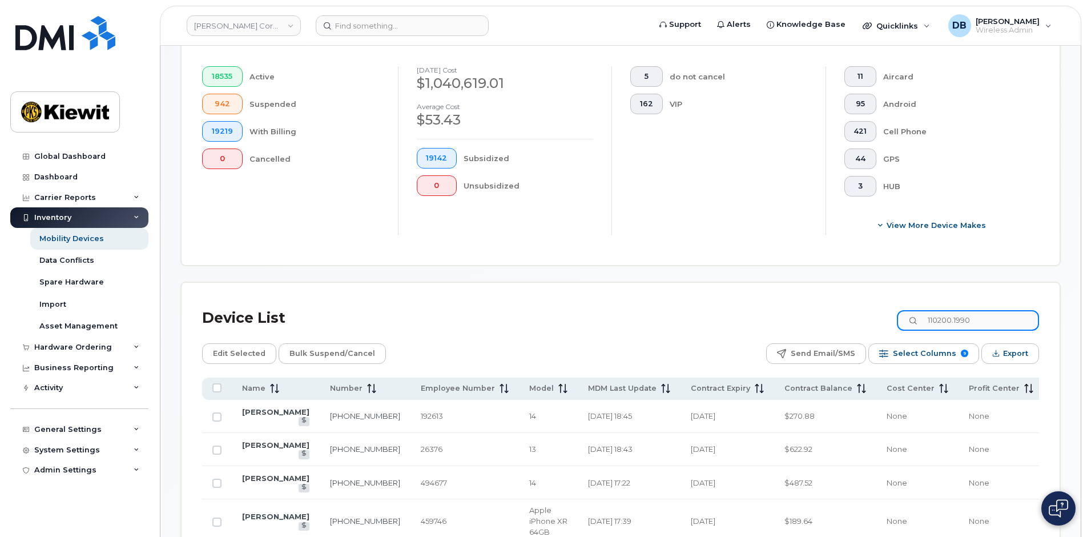
scroll to position [366, 0]
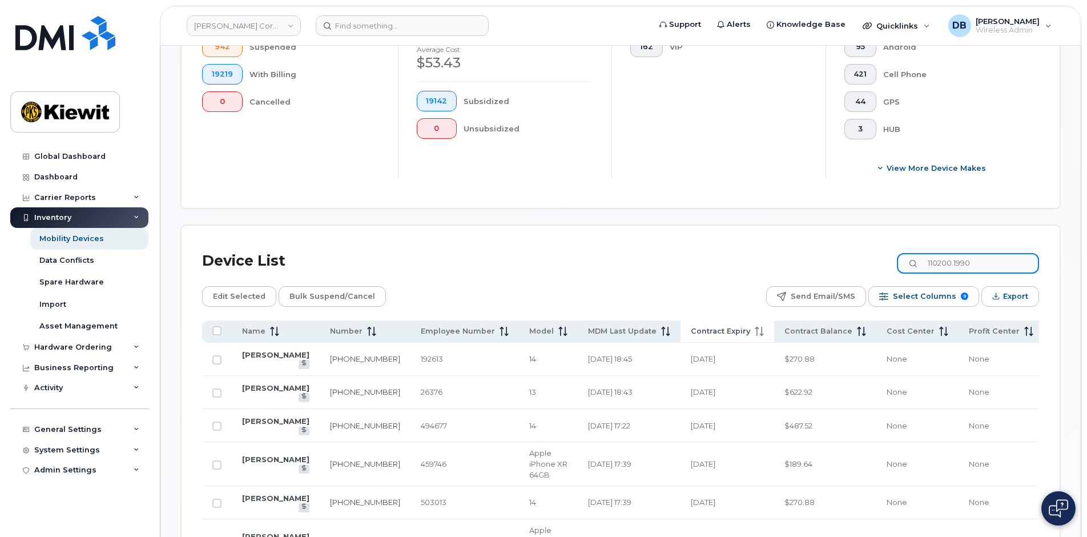
type input "110200.1990"
click at [691, 333] on span "Contract Expiry" at bounding box center [720, 331] width 59 height 10
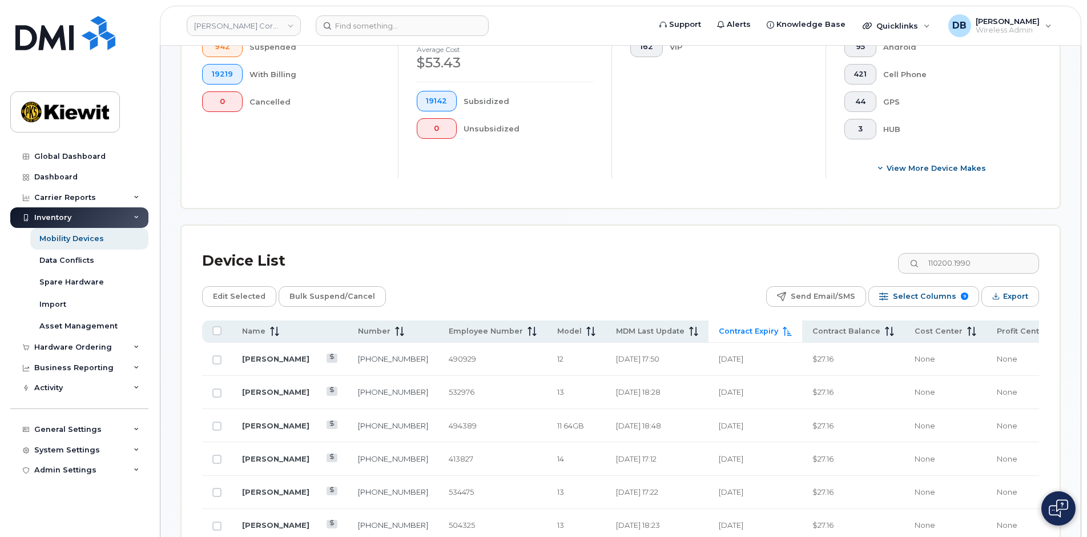
click at [719, 333] on span "Contract Expiry" at bounding box center [748, 331] width 59 height 10
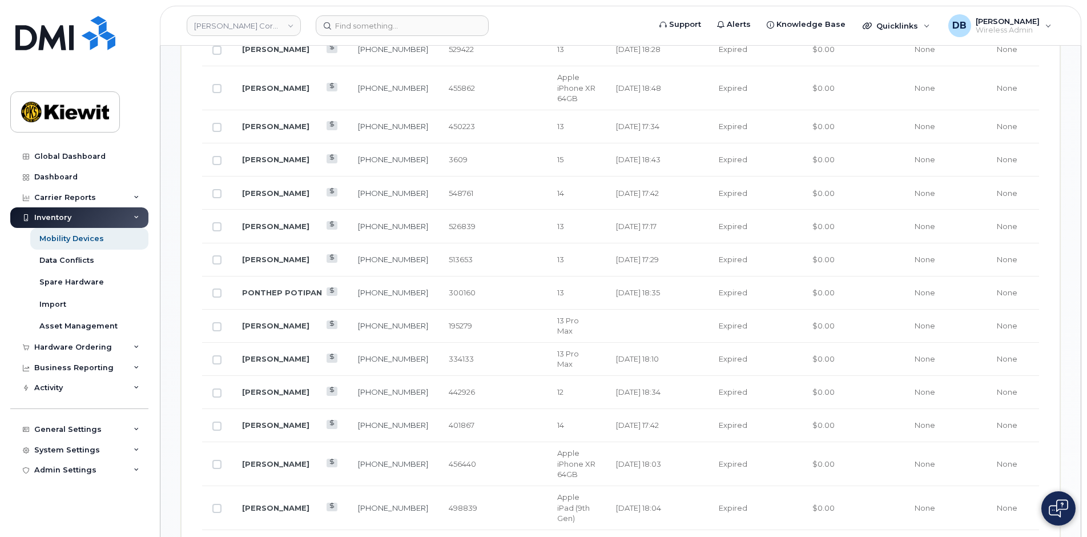
scroll to position [537, 0]
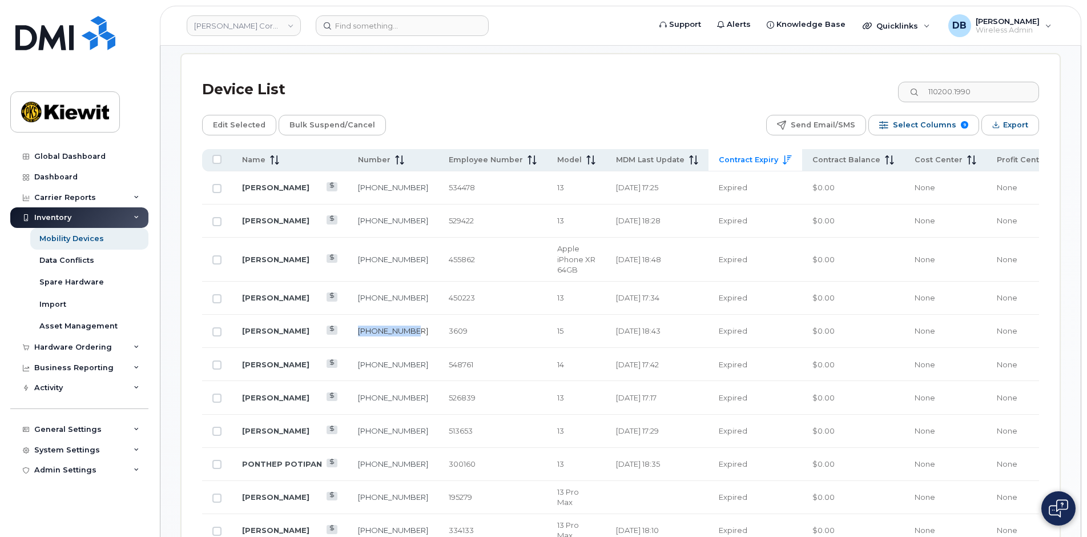
drag, startPoint x: 344, startPoint y: 336, endPoint x: 327, endPoint y: 322, distance: 22.3
click at [348, 322] on td "253-606-5379" at bounding box center [393, 331] width 91 height 33
click at [496, 84] on div "Device List 110200.1990" at bounding box center [620, 90] width 837 height 30
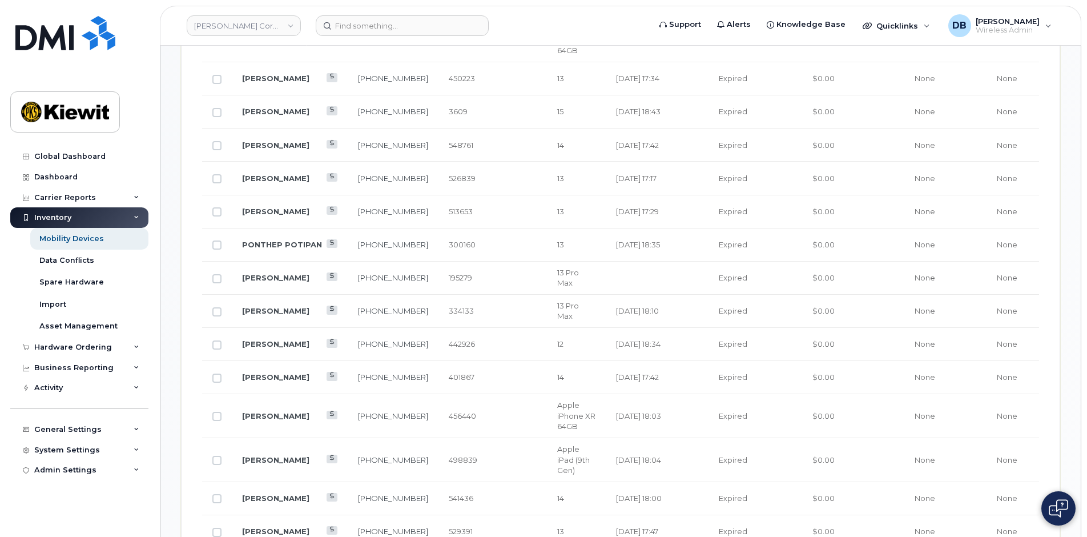
scroll to position [642, 0]
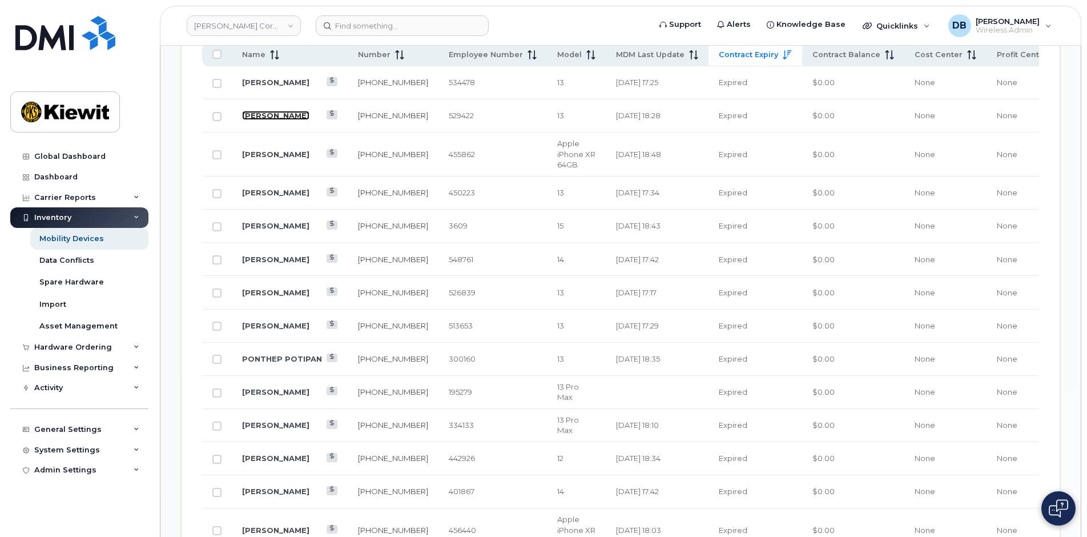
click at [267, 118] on link "VICTORIA PETERSEN" at bounding box center [275, 115] width 67 height 9
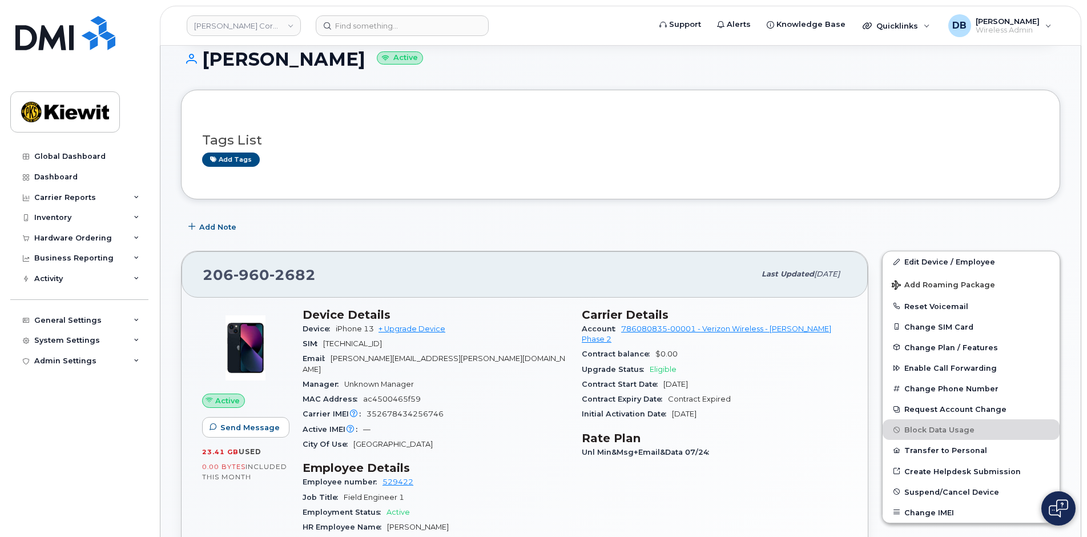
scroll to position [228, 0]
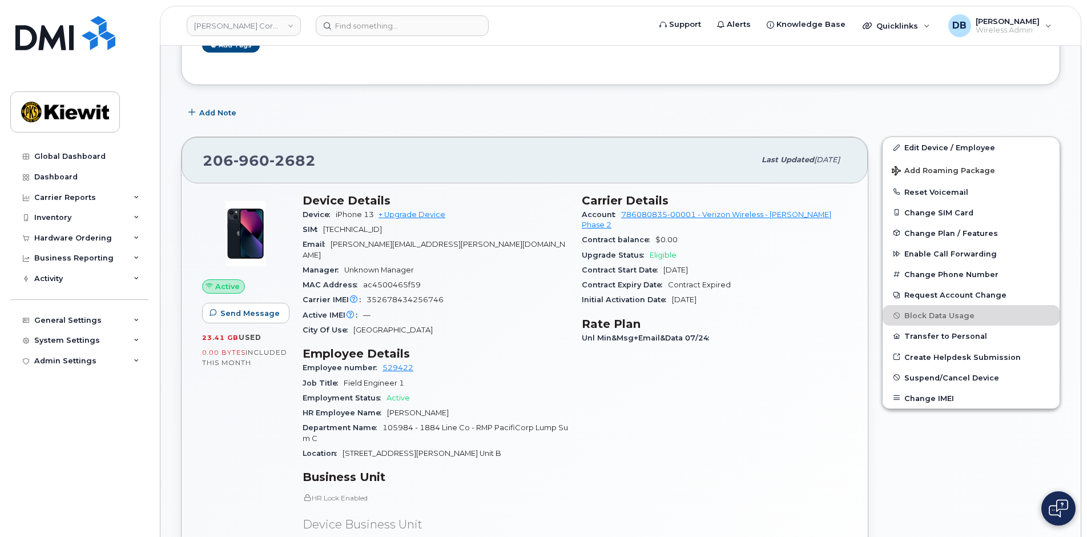
click at [728, 292] on div "Initial Activation Date [DATE]" at bounding box center [714, 299] width 265 height 15
drag, startPoint x: 718, startPoint y: 260, endPoint x: 580, endPoint y: 257, distance: 137.6
click at [580, 257] on div "Carrier Details Account 786080835-00001 - Verizon Wireless - [PERSON_NAME] Phas…" at bounding box center [714, 422] width 279 height 470
click at [727, 263] on div "Contract Start Date [DATE]" at bounding box center [714, 270] width 265 height 15
click at [723, 292] on div "Initial Activation Date [DATE]" at bounding box center [714, 299] width 265 height 15
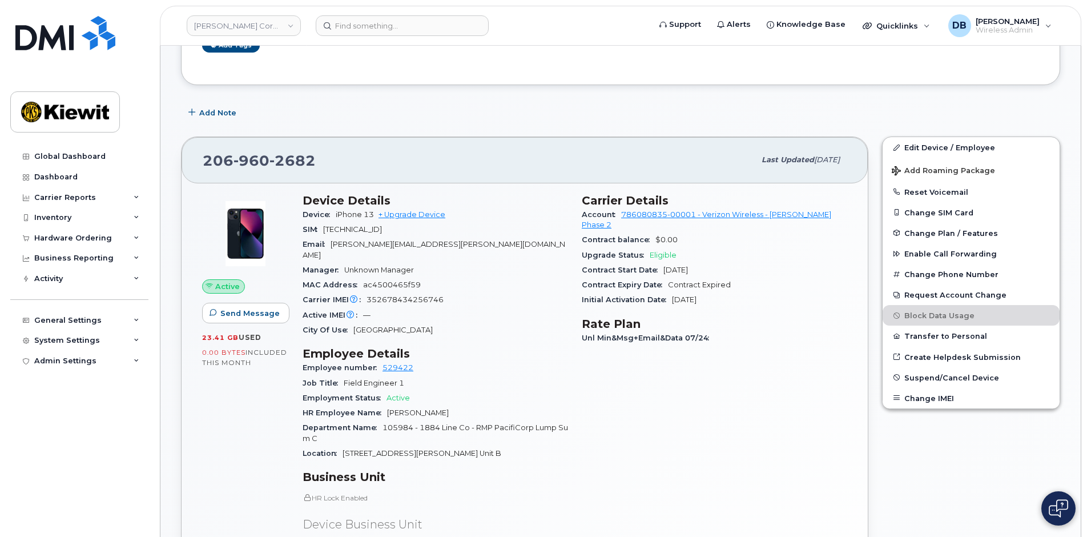
drag, startPoint x: 726, startPoint y: 288, endPoint x: 583, endPoint y: 260, distance: 145.5
click at [583, 260] on section "Carrier Details Account 786080835-00001 - Verizon Wireless - [PERSON_NAME] Phas…" at bounding box center [714, 251] width 265 height 114
click at [734, 292] on div "Initial Activation Date [DATE]" at bounding box center [714, 299] width 265 height 15
drag, startPoint x: 734, startPoint y: 288, endPoint x: 581, endPoint y: 266, distance: 155.2
click at [581, 266] on div "Carrier Details Account 786080835-00001 - Verizon Wireless - Kiewit Phase 2 Con…" at bounding box center [714, 422] width 279 height 470
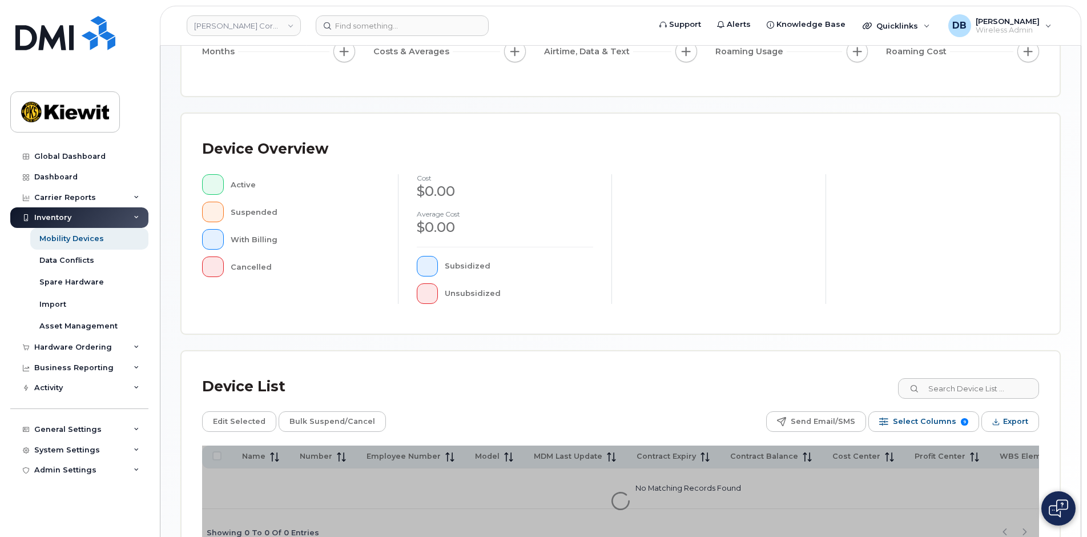
scroll to position [252, 0]
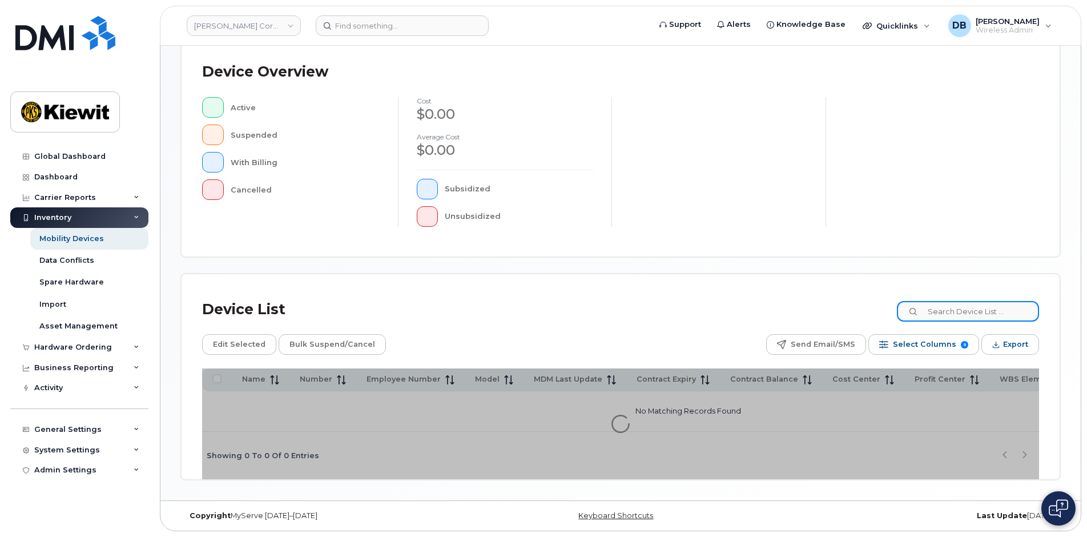
click at [942, 312] on input at bounding box center [968, 311] width 142 height 21
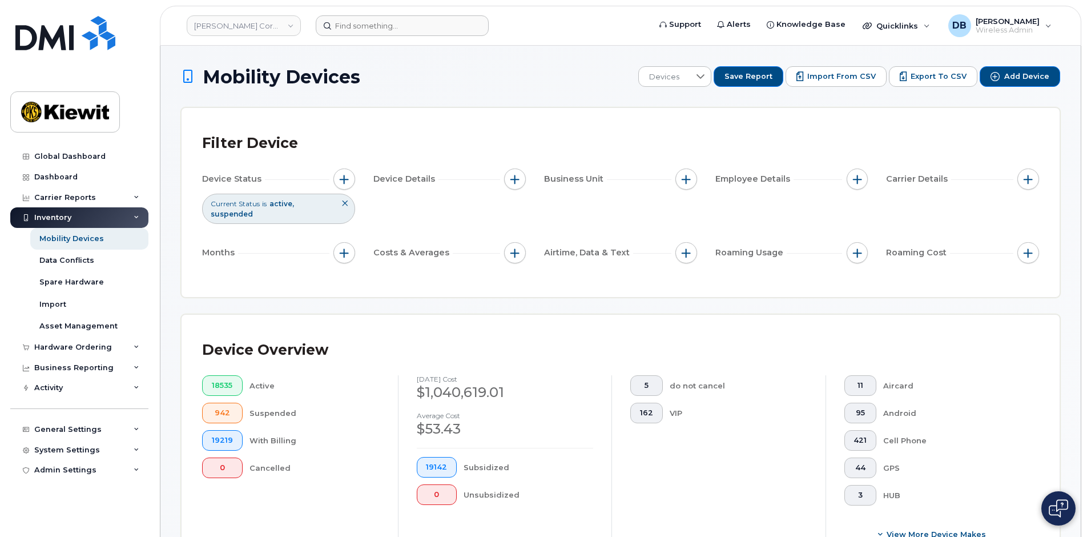
type input "110200"
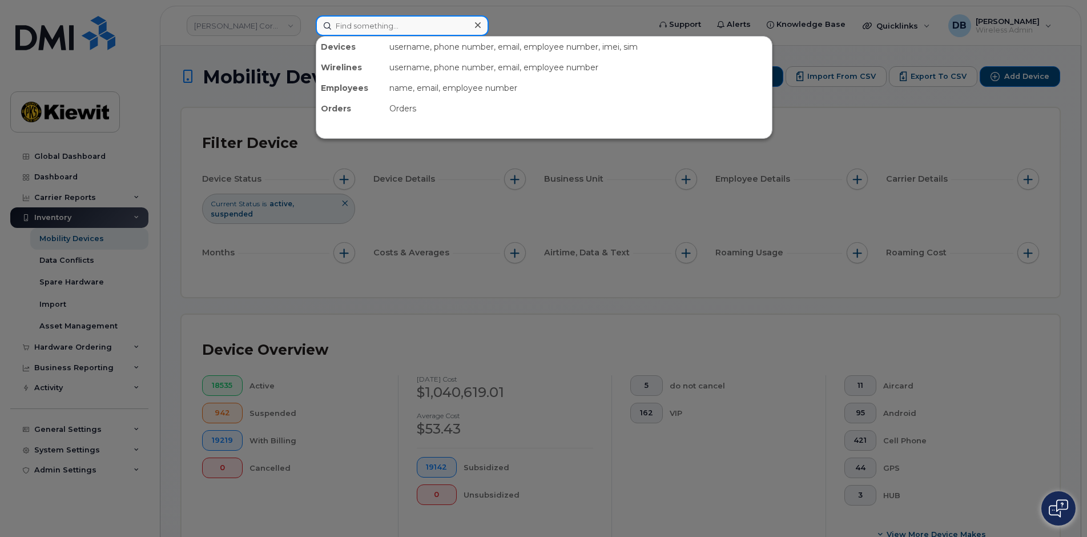
click at [377, 21] on input at bounding box center [402, 25] width 173 height 21
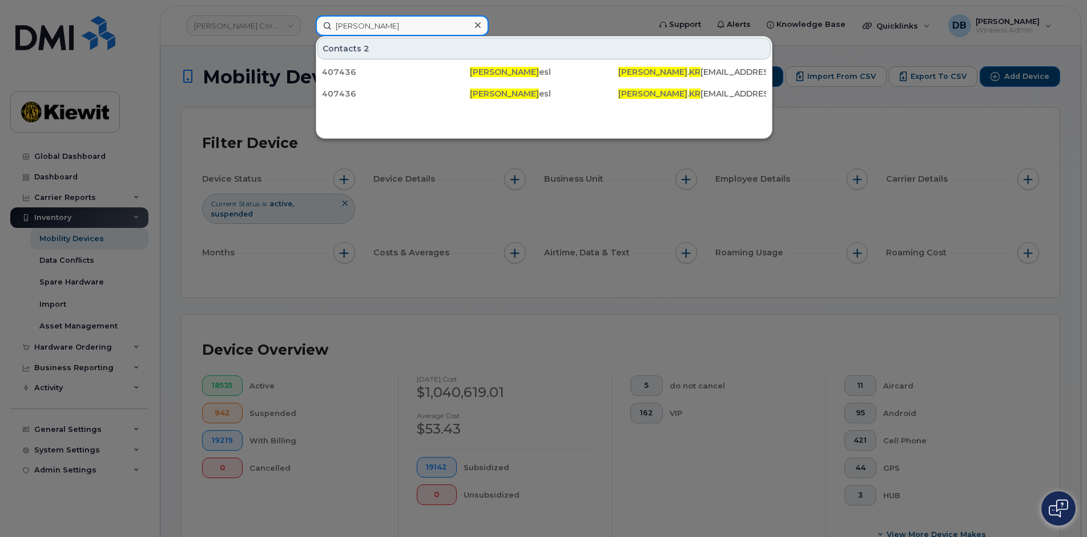
drag, startPoint x: 373, startPoint y: 25, endPoint x: 276, endPoint y: 29, distance: 97.1
click at [307, 29] on div "jamie kr Contacts 2 407436 Jamie Kr esl JAMIE . KR ESL@KIEWIT.COM 407436 Jamie …" at bounding box center [479, 25] width 345 height 21
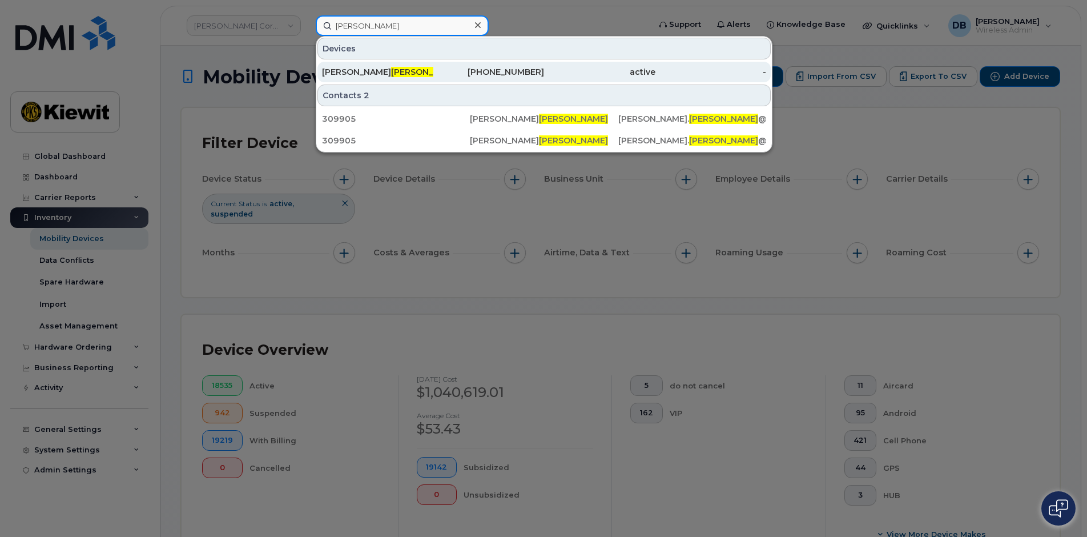
type input "krussel"
drag, startPoint x: 376, startPoint y: 70, endPoint x: 369, endPoint y: 68, distance: 6.5
click at [391, 70] on span "KRUSSEL" at bounding box center [425, 72] width 69 height 10
click at [391, 68] on span "KRUSSEL" at bounding box center [425, 72] width 69 height 10
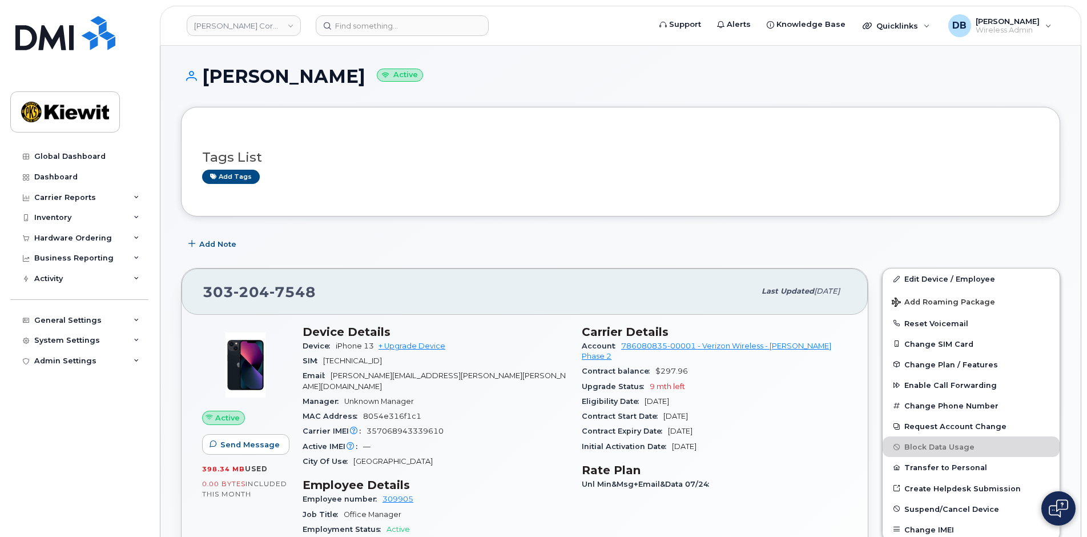
click at [460, 239] on div "Add Note" at bounding box center [620, 243] width 879 height 21
drag, startPoint x: 716, startPoint y: 407, endPoint x: 584, endPoint y: 408, distance: 132.4
click at [584, 409] on div "Contract Start Date [DATE]" at bounding box center [714, 416] width 265 height 15
drag, startPoint x: 584, startPoint y: 408, endPoint x: 510, endPoint y: 401, distance: 74.5
click at [510, 409] on div "MAC Address 8054e316f1c1" at bounding box center [435, 416] width 265 height 15
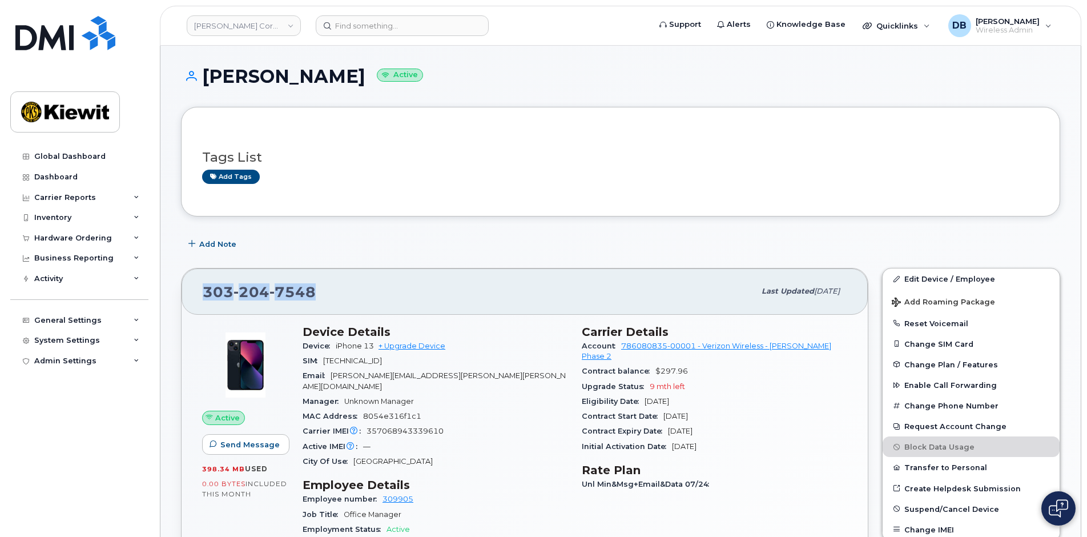
drag, startPoint x: 312, startPoint y: 289, endPoint x: 206, endPoint y: 295, distance: 105.8
click at [206, 295] on span "[PHONE_NUMBER]" at bounding box center [259, 291] width 113 height 17
drag, startPoint x: 340, startPoint y: 287, endPoint x: 329, endPoint y: 289, distance: 11.2
click at [341, 286] on div "[PHONE_NUMBER]" at bounding box center [479, 291] width 552 height 24
copy span "[PHONE_NUMBER]"
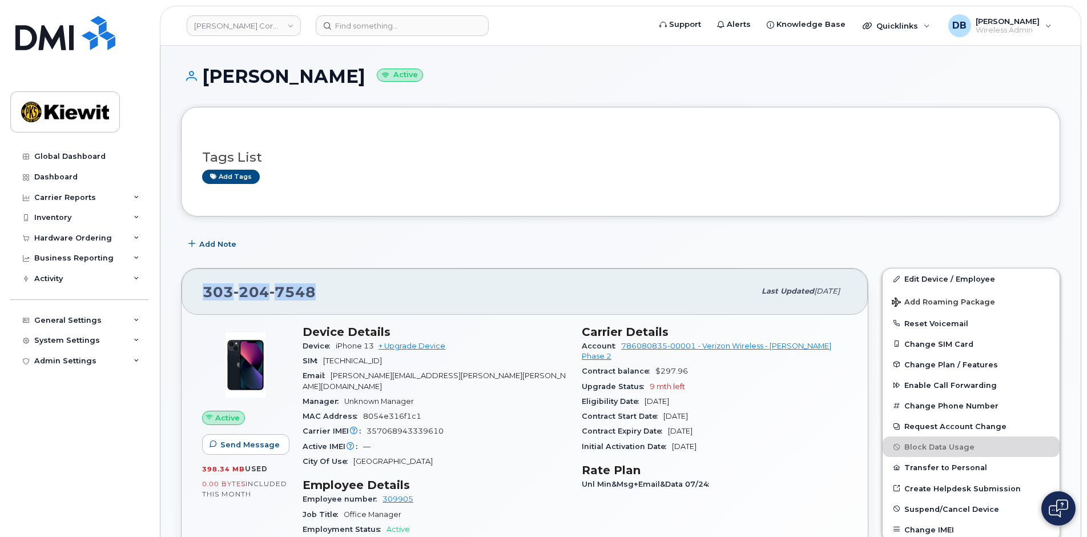
click at [335, 287] on div "[PHONE_NUMBER]" at bounding box center [479, 291] width 552 height 24
click at [458, 238] on div "Add Note" at bounding box center [620, 243] width 879 height 21
click at [1057, 240] on div "Add Note" at bounding box center [620, 243] width 879 height 21
click at [385, 239] on div "Add Note" at bounding box center [620, 243] width 879 height 21
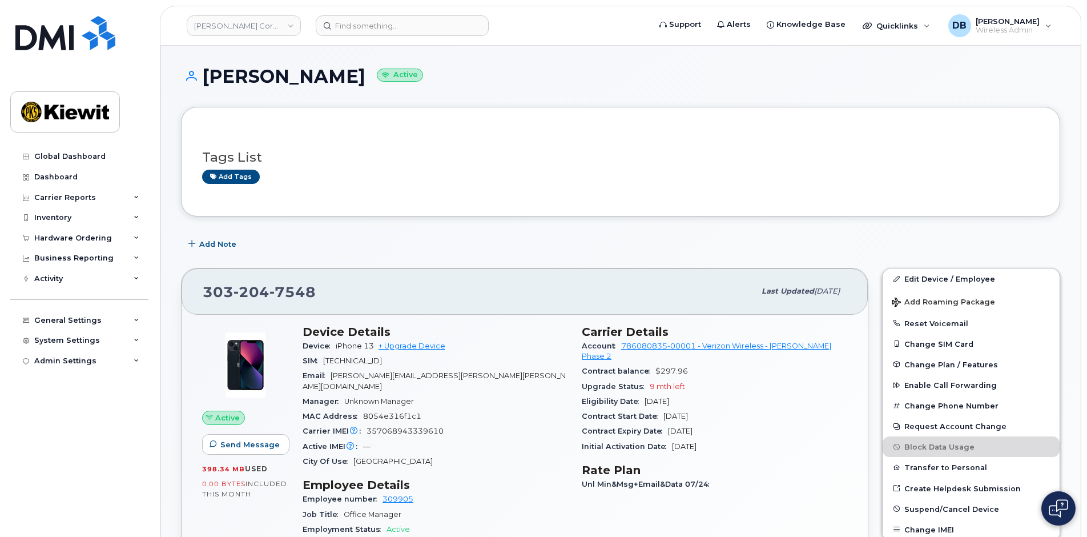
click at [405, 233] on div "Add Note" at bounding box center [620, 243] width 879 height 21
click at [291, 28] on link "Kiewit Corporation" at bounding box center [244, 25] width 114 height 21
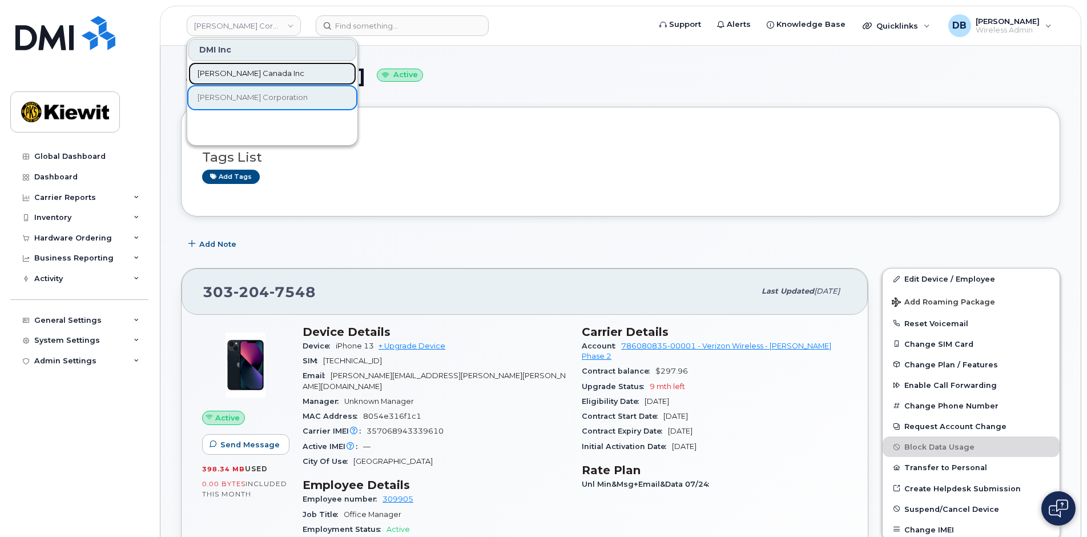
click at [236, 71] on span "[PERSON_NAME] Canada Inc" at bounding box center [251, 73] width 107 height 11
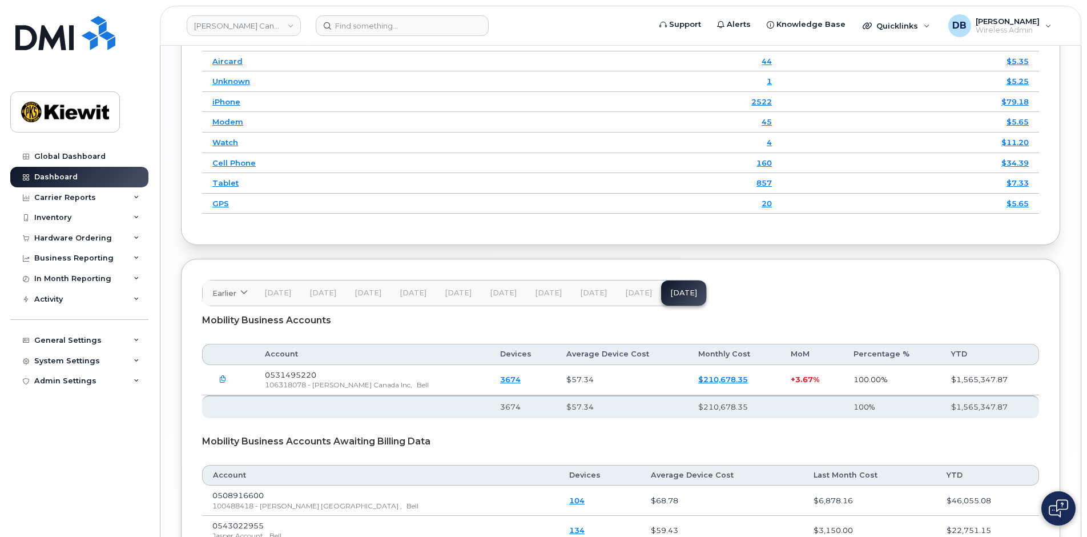
scroll to position [1484, 0]
